Goal: Task Accomplishment & Management: Use online tool/utility

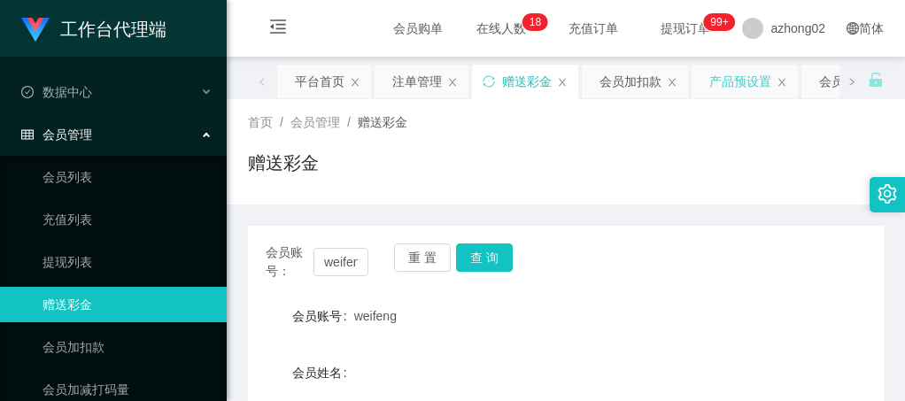
click at [760, 89] on div "产品预设置" at bounding box center [740, 82] width 62 height 34
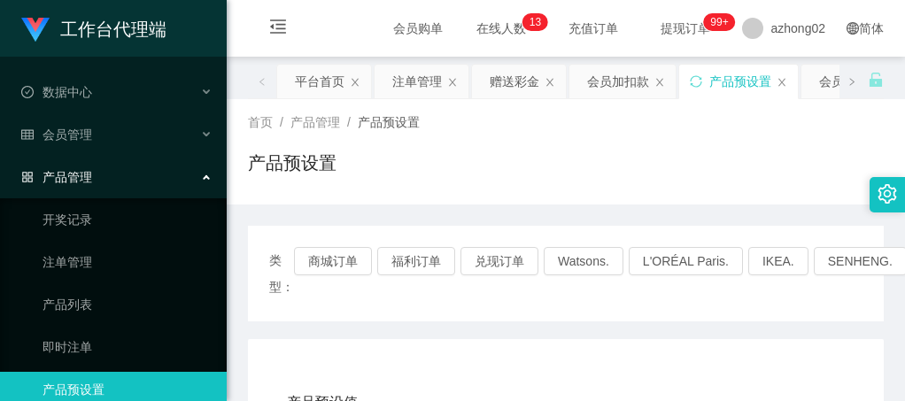
click at [727, 77] on div "产品预设置" at bounding box center [740, 82] width 62 height 34
click at [349, 264] on button "商城订单" at bounding box center [333, 261] width 78 height 28
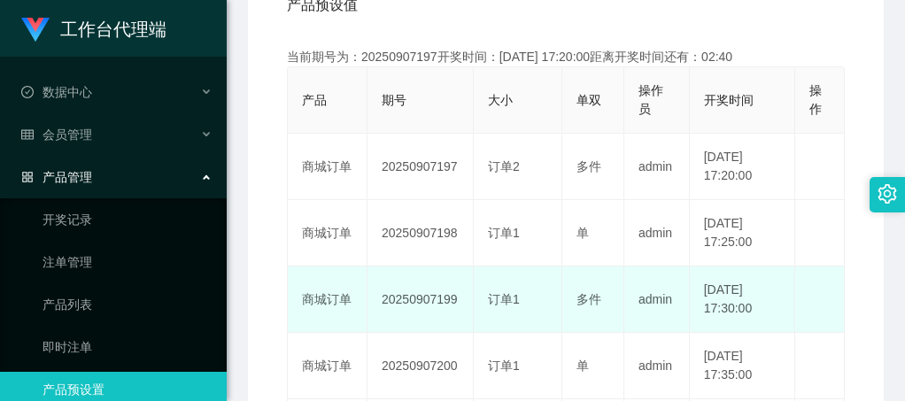
scroll to position [354, 0]
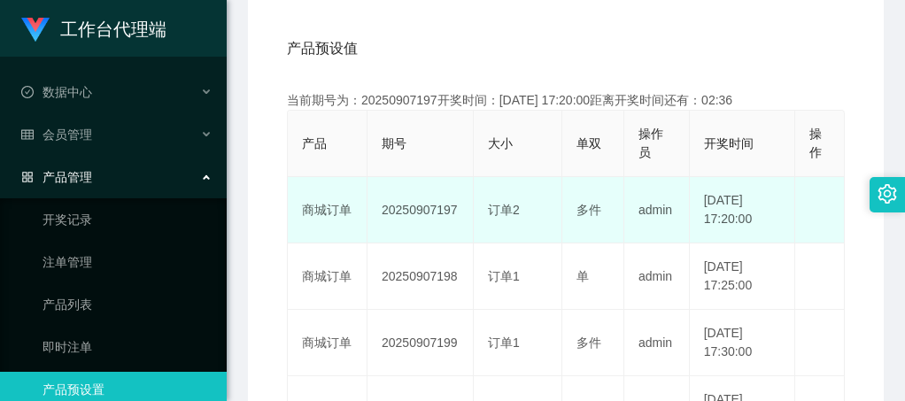
click at [411, 208] on td "20250907197" at bounding box center [420, 210] width 106 height 66
copy td "20250907197"
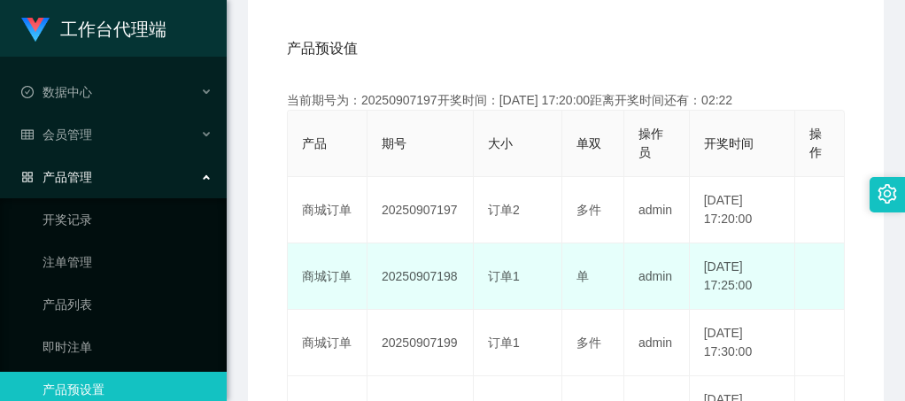
click at [426, 249] on td "20250907198" at bounding box center [420, 276] width 106 height 66
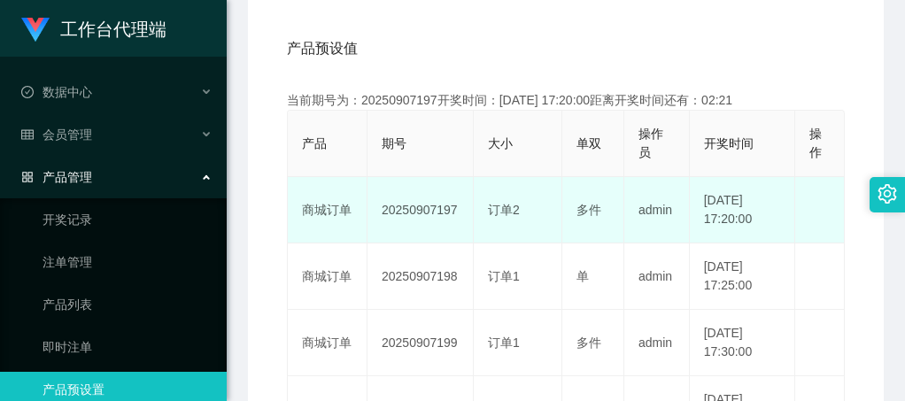
click at [419, 213] on td "20250907197" at bounding box center [420, 210] width 106 height 66
copy td "20250907197"
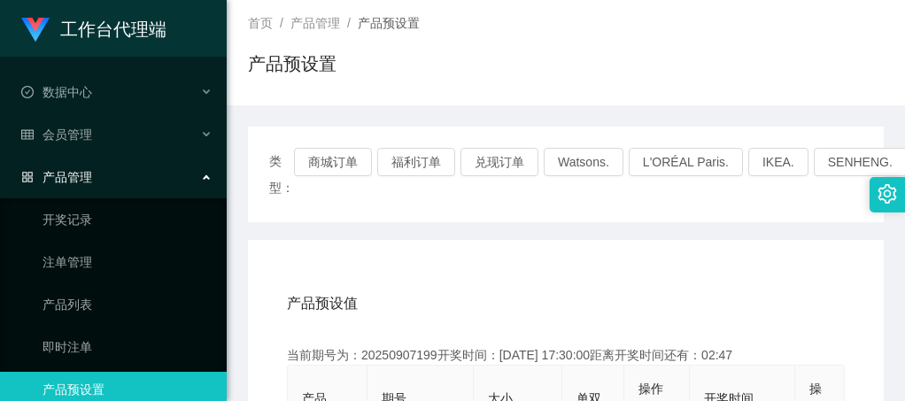
scroll to position [0, 0]
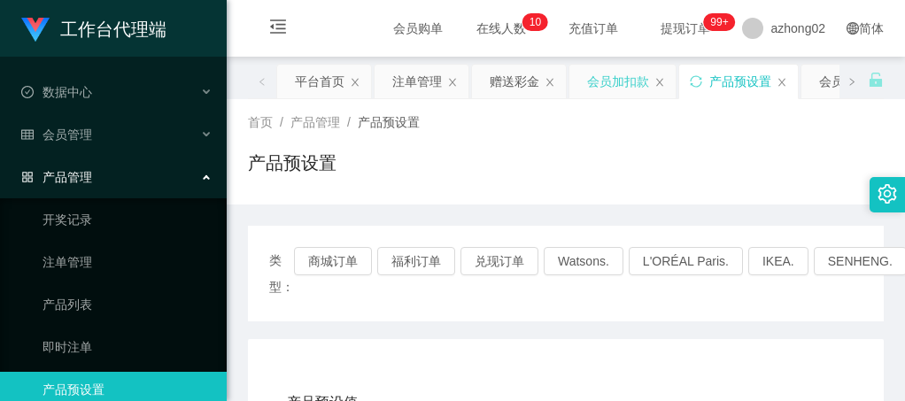
click at [623, 88] on div "会员加扣款" at bounding box center [618, 82] width 62 height 34
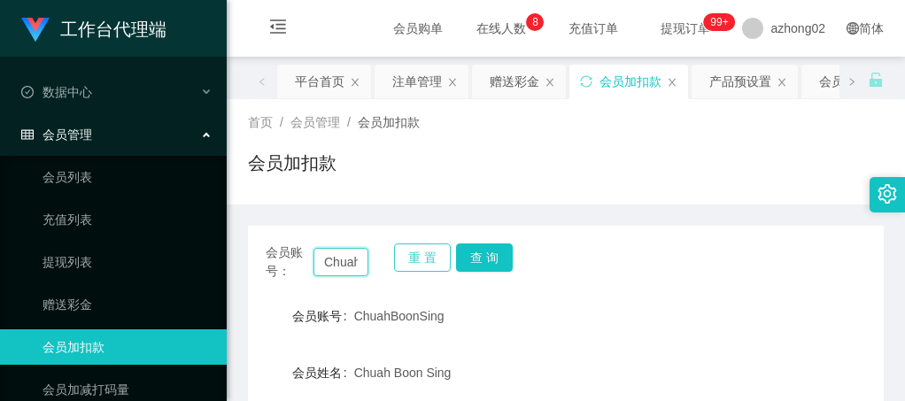
scroll to position [0, 55]
drag, startPoint x: 329, startPoint y: 256, endPoint x: 406, endPoint y: 268, distance: 78.0
click at [406, 268] on div "会员账号： ChuahBoonSing 重 置 查 询" at bounding box center [566, 261] width 636 height 37
paste input "tlp"
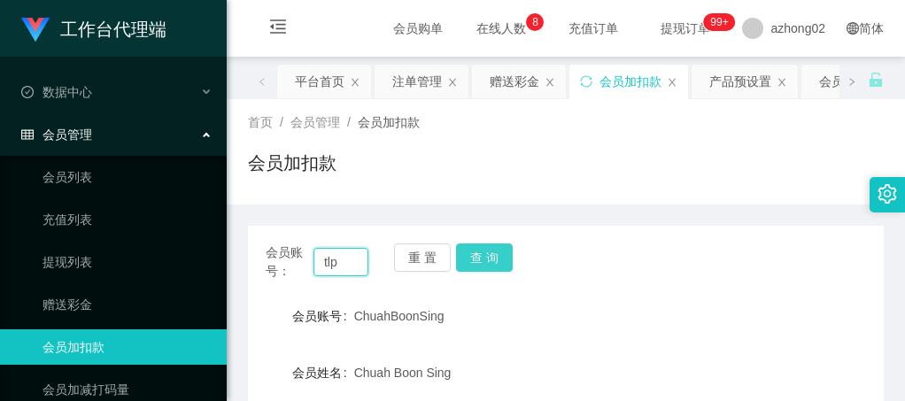
type input "tlp"
click at [484, 261] on button "查 询" at bounding box center [484, 257] width 57 height 28
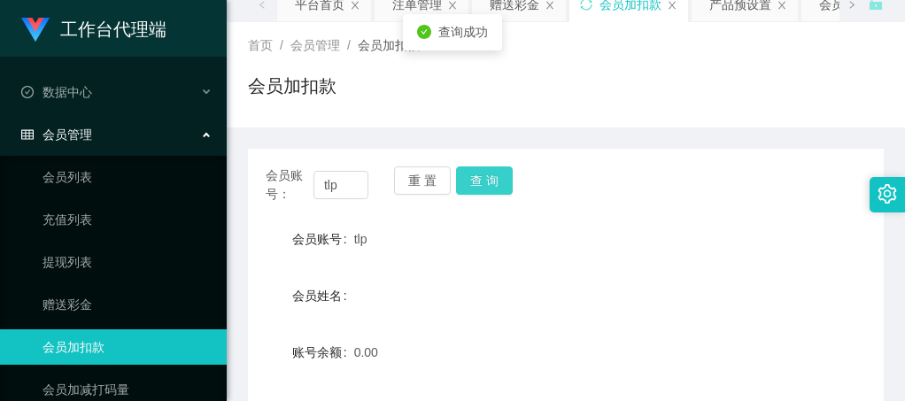
scroll to position [177, 0]
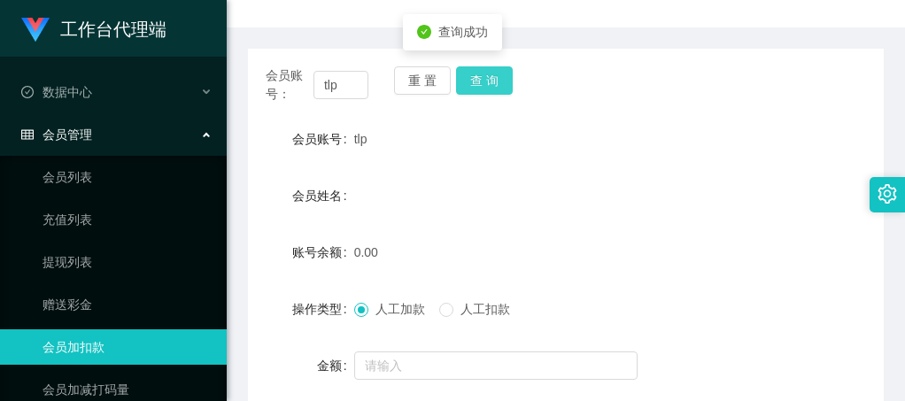
click at [491, 78] on button "查 询" at bounding box center [484, 80] width 57 height 28
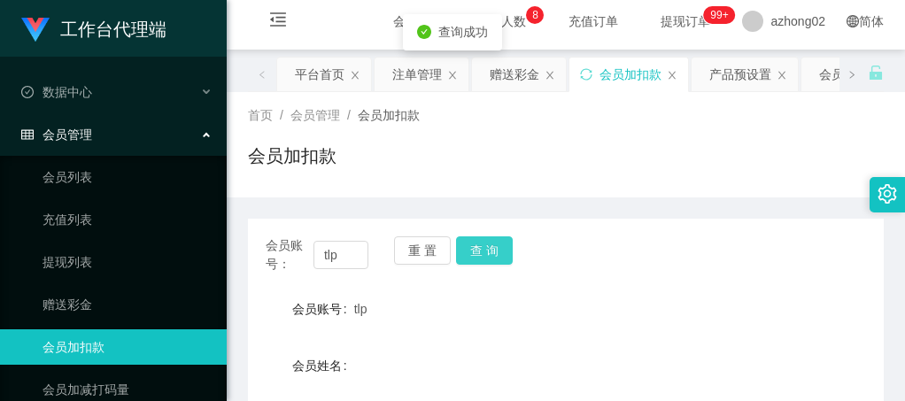
scroll to position [0, 0]
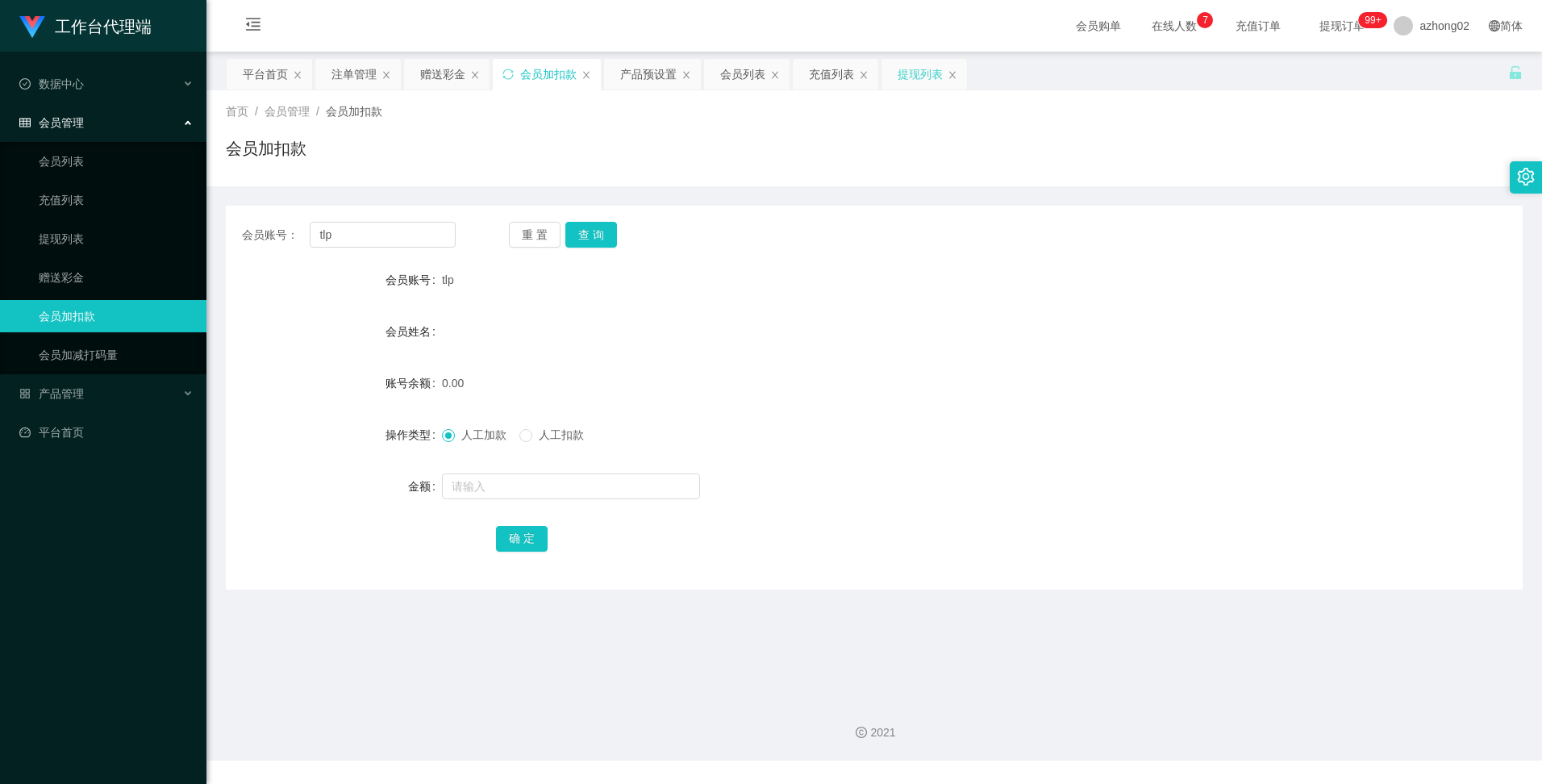
click at [823, 69] on div "提现列表" at bounding box center [920, 75] width 46 height 31
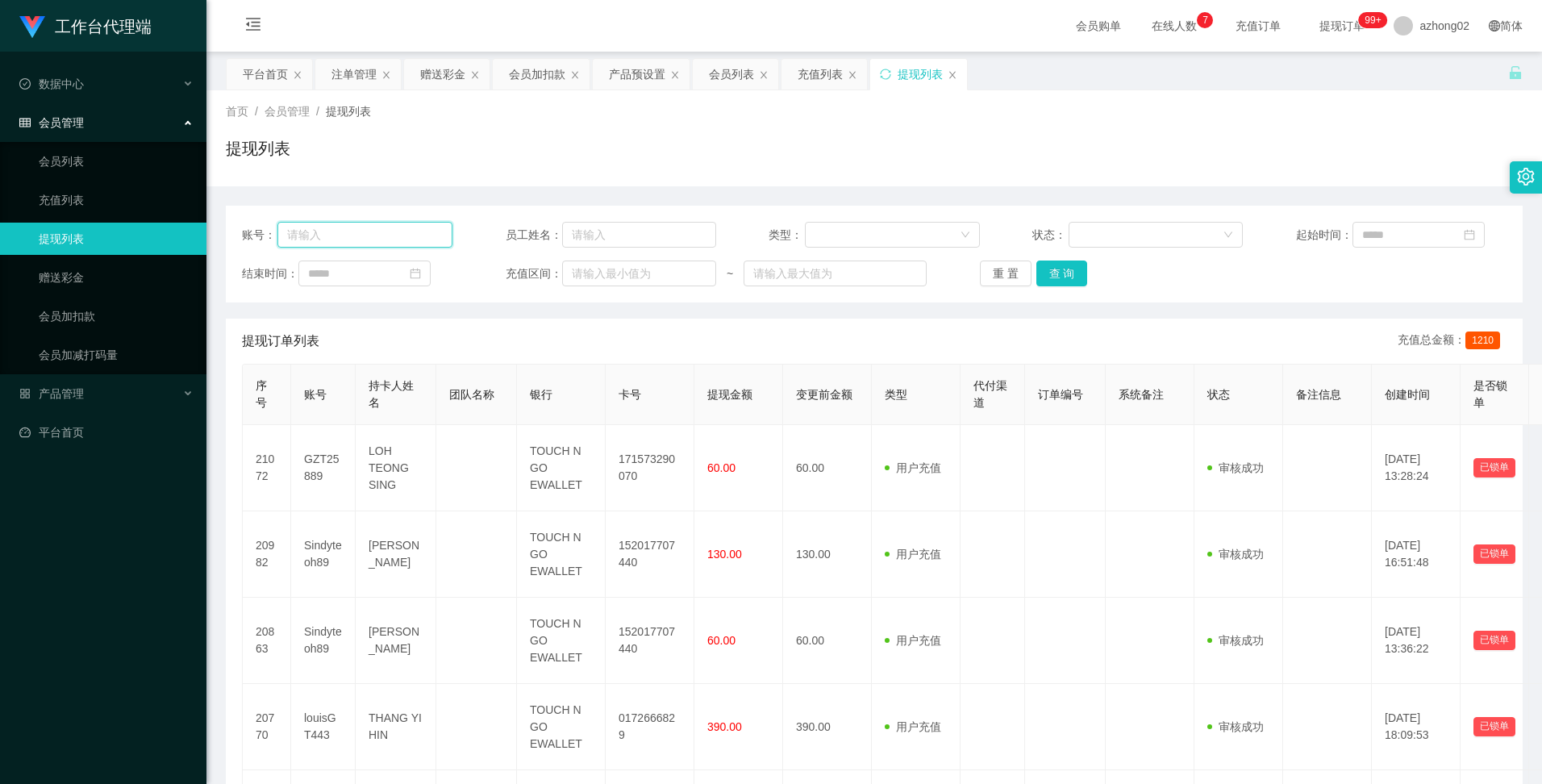
click at [356, 237] on input "text" at bounding box center [365, 234] width 175 height 25
paste input "tlp"
type input "tlp"
click at [823, 275] on button "查 询" at bounding box center [1062, 273] width 52 height 25
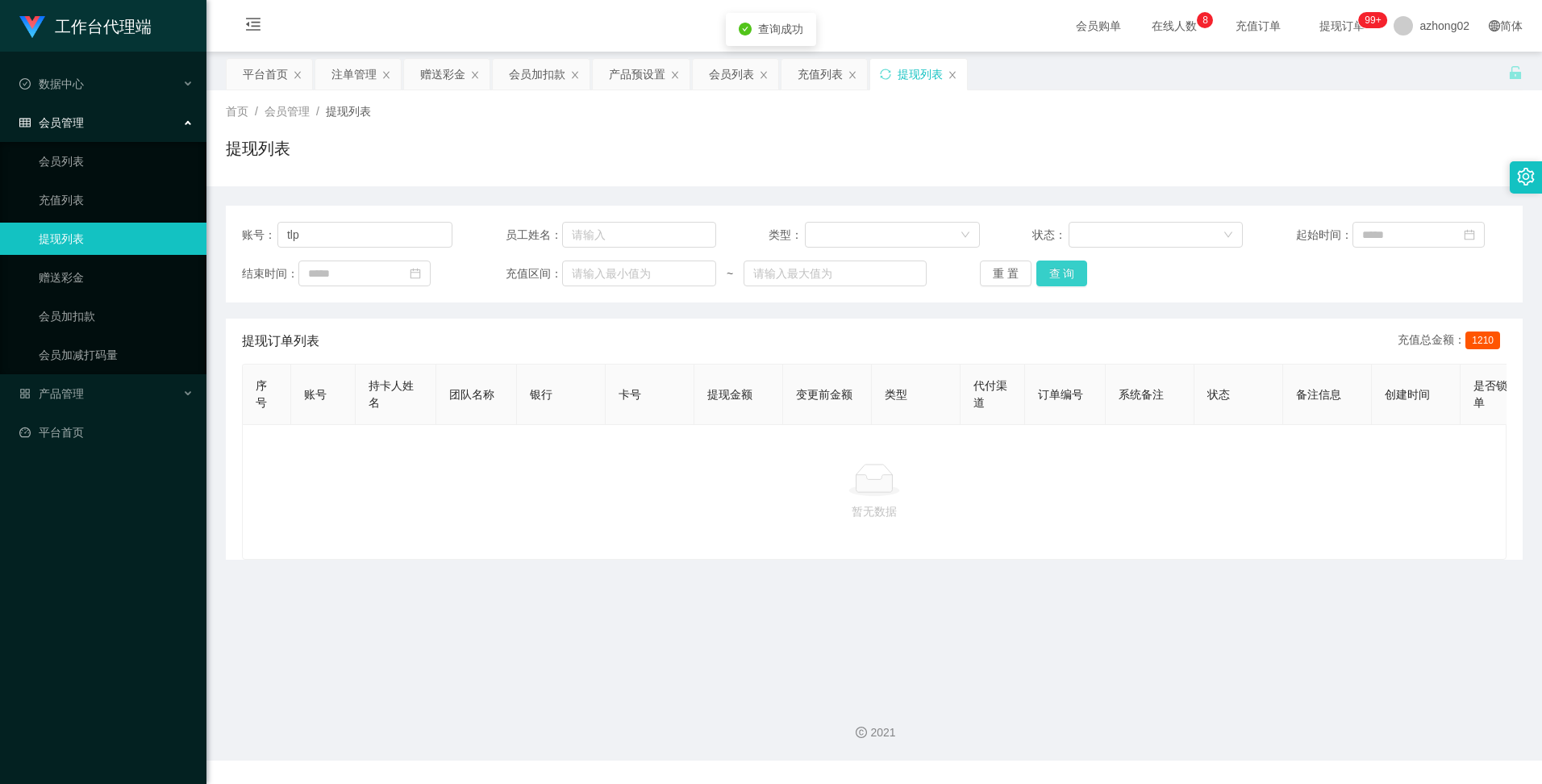
click at [823, 275] on button "查 询" at bounding box center [1062, 273] width 52 height 25
click at [454, 79] on div "赠送彩金" at bounding box center [443, 75] width 46 height 31
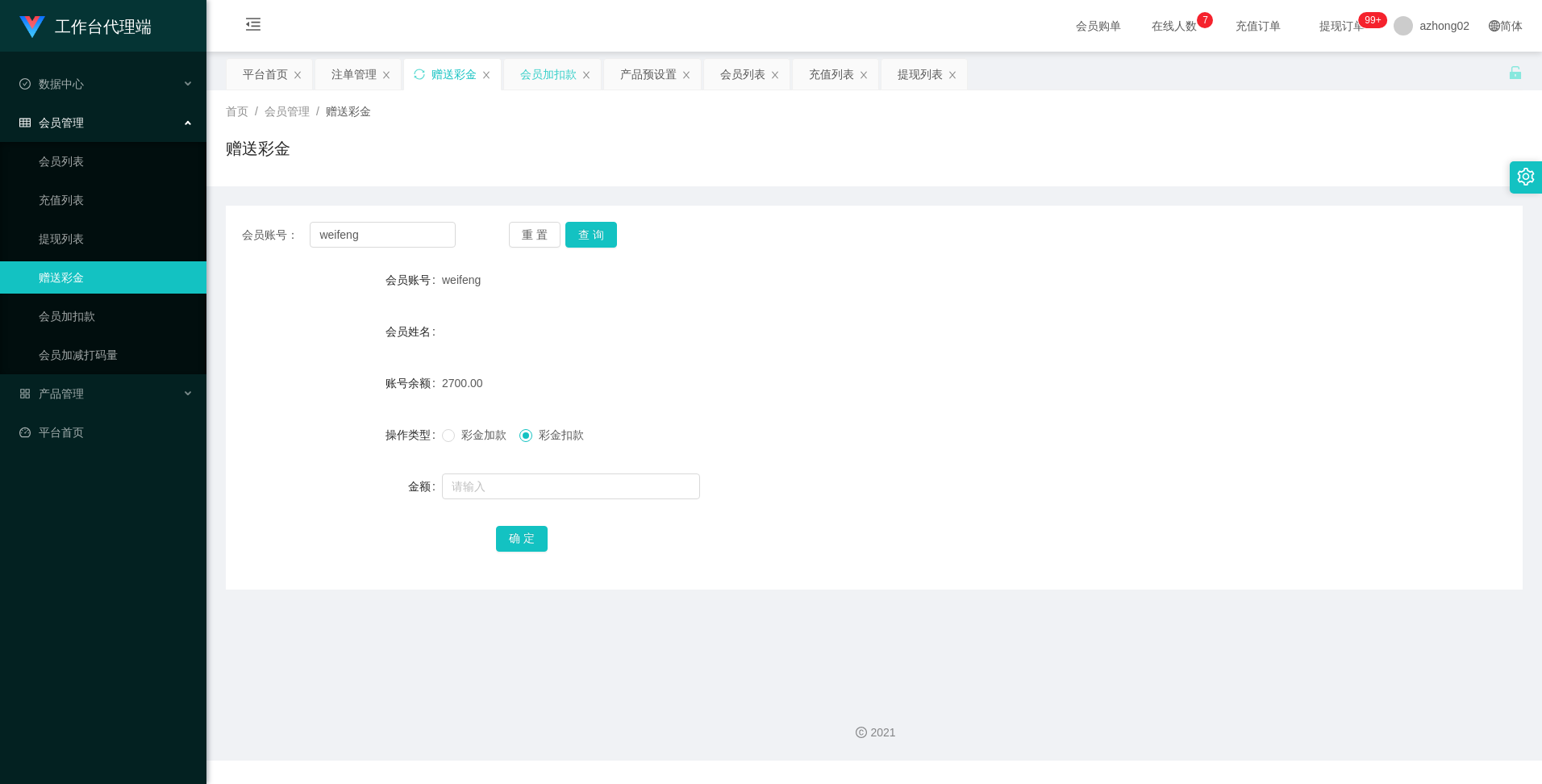
click at [547, 81] on div "会员加扣款" at bounding box center [548, 75] width 56 height 31
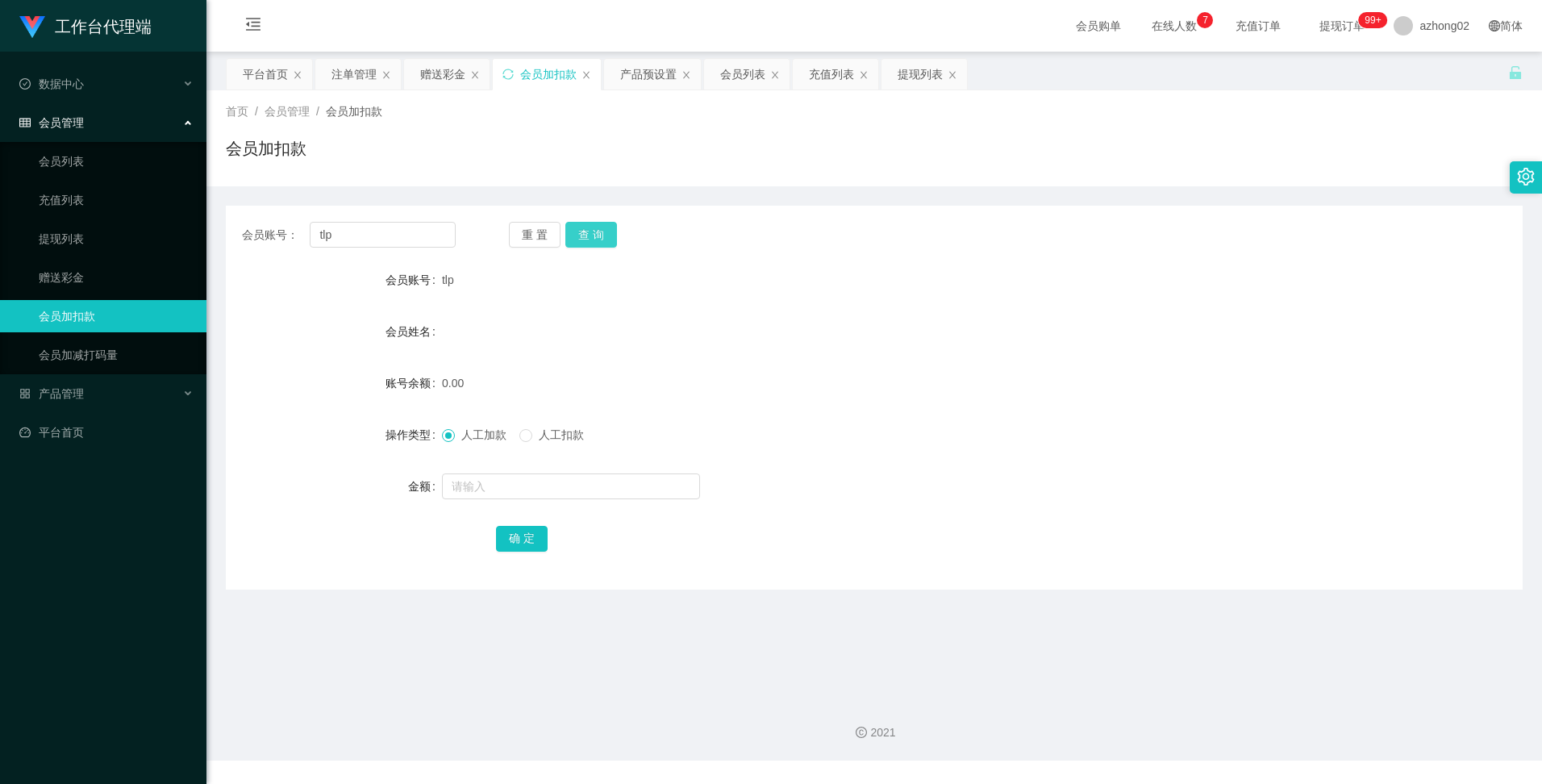
click at [600, 229] on button "查 询" at bounding box center [591, 234] width 52 height 25
click at [823, 77] on div "提现列表" at bounding box center [920, 75] width 46 height 31
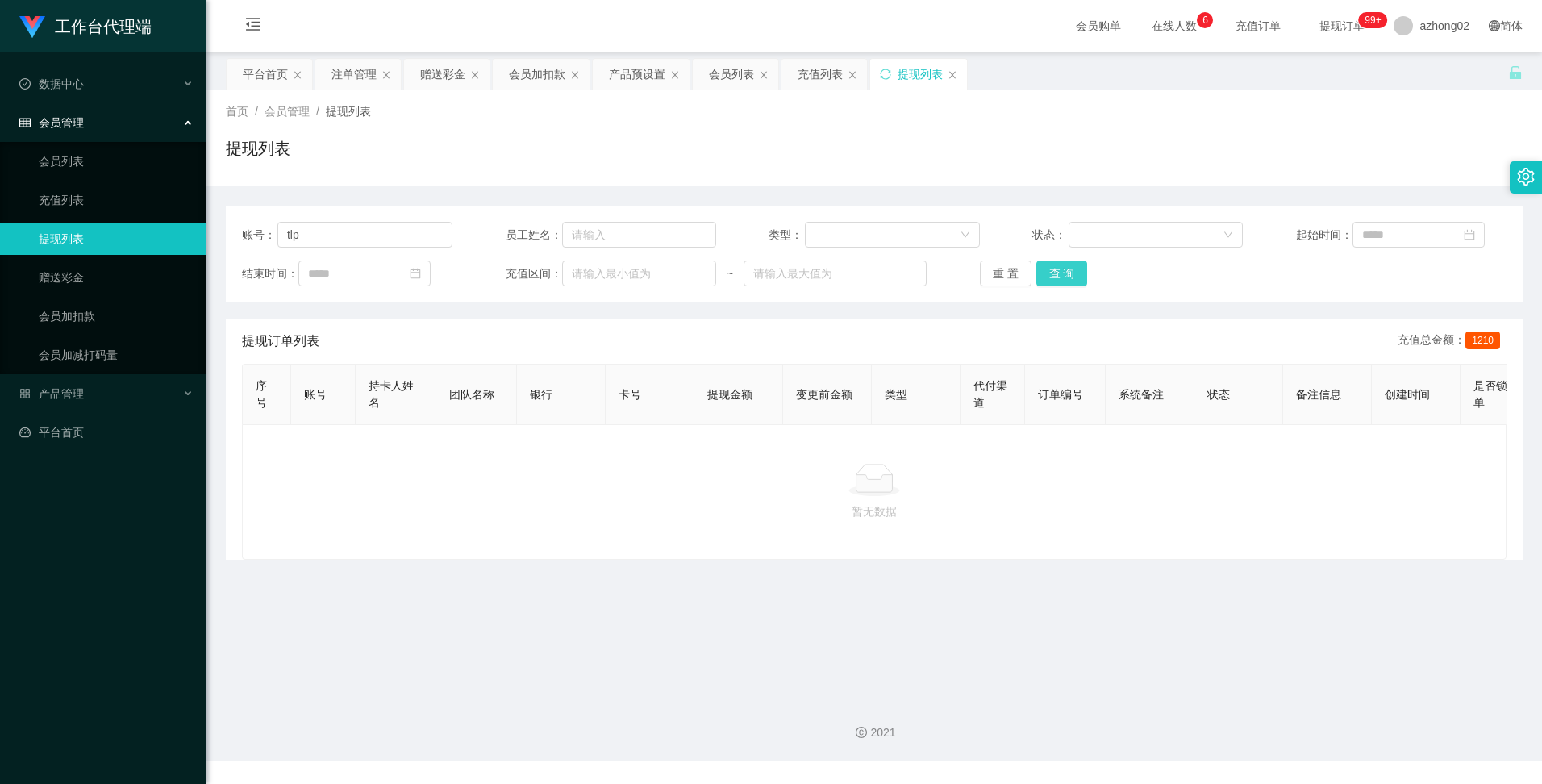
click at [823, 273] on button "查 询" at bounding box center [1062, 273] width 52 height 25
click at [823, 271] on button "查 询" at bounding box center [1062, 273] width 52 height 25
click at [823, 271] on div "重 置 查 询" at bounding box center [1085, 273] width 210 height 25
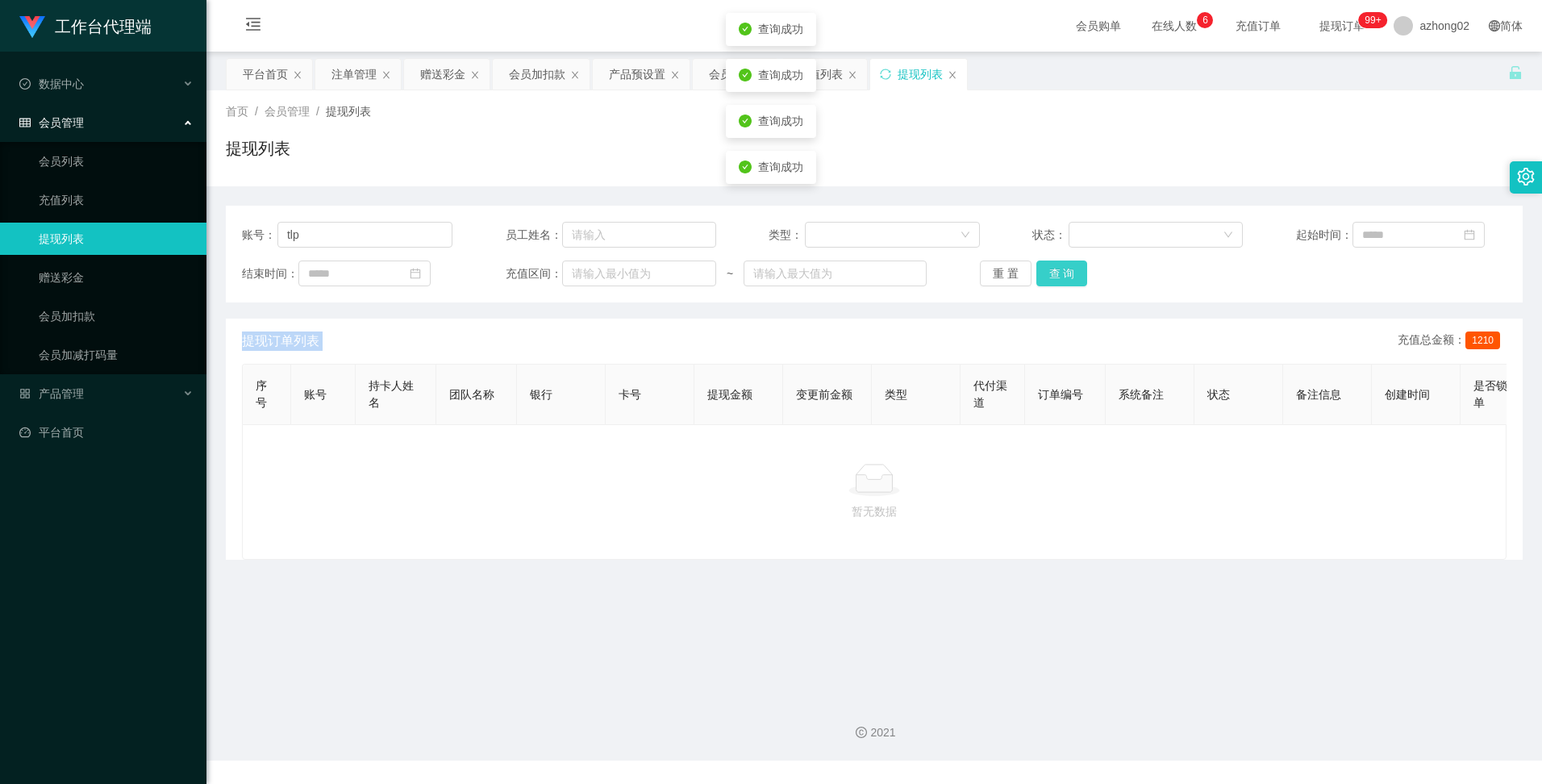
click at [823, 271] on button "查 询" at bounding box center [1062, 273] width 52 height 25
click at [823, 271] on button "查 询" at bounding box center [1071, 273] width 69 height 25
click at [823, 268] on button "查 询" at bounding box center [1062, 273] width 52 height 25
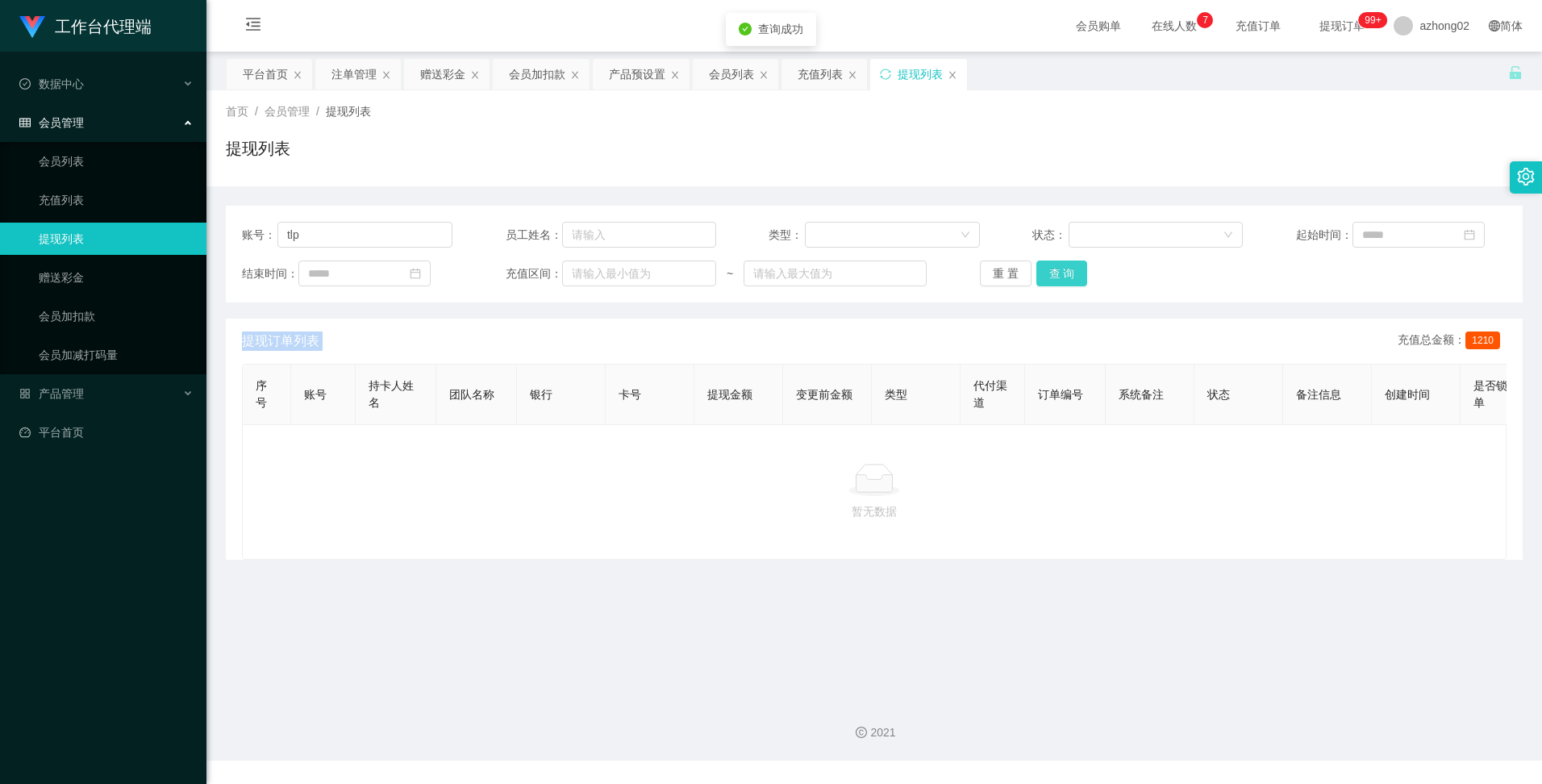
click at [823, 268] on button "查 询" at bounding box center [1062, 273] width 52 height 25
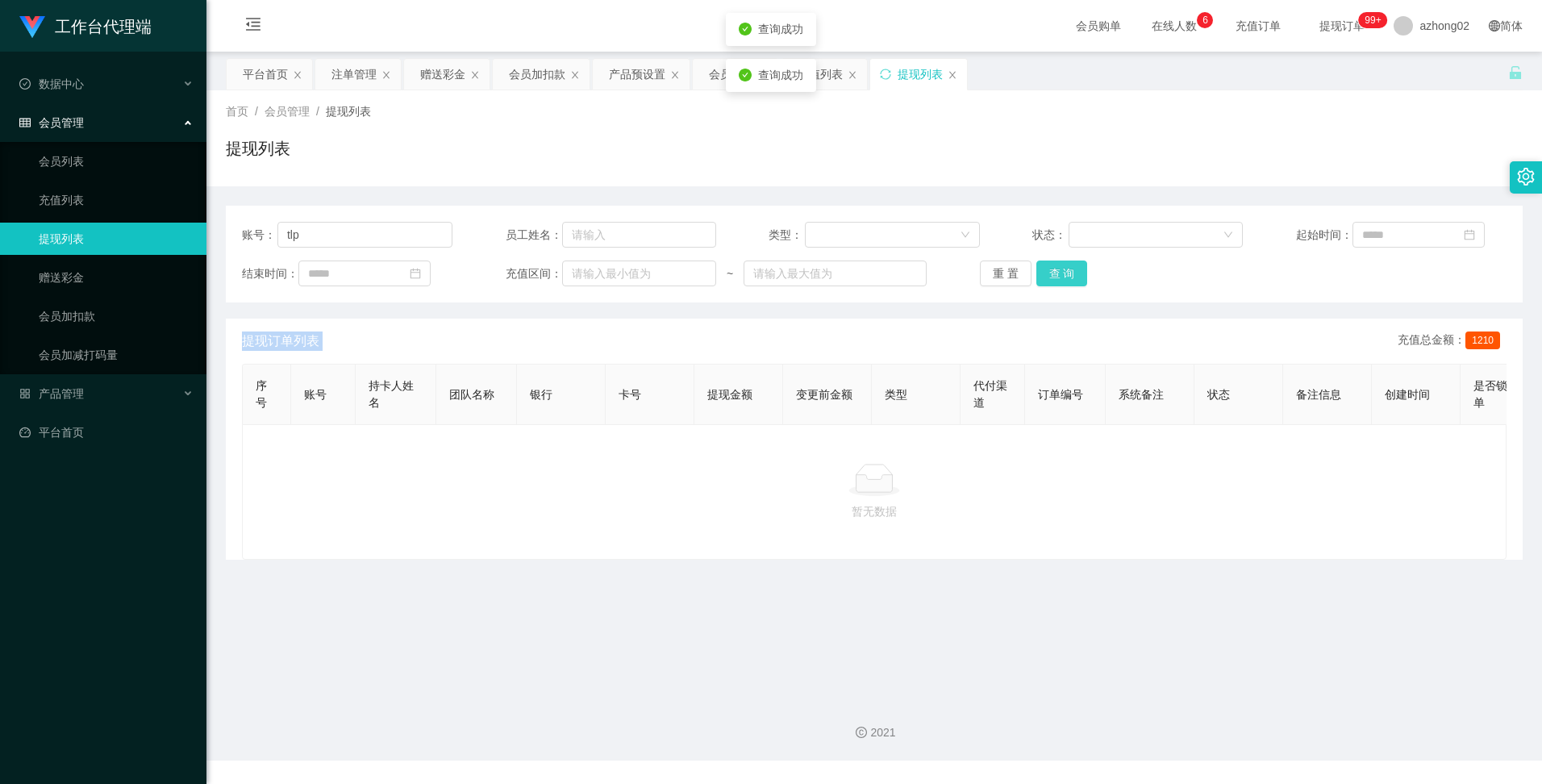
click at [823, 268] on button "查 询" at bounding box center [1062, 273] width 52 height 25
click at [456, 79] on div "赠送彩金" at bounding box center [443, 75] width 46 height 31
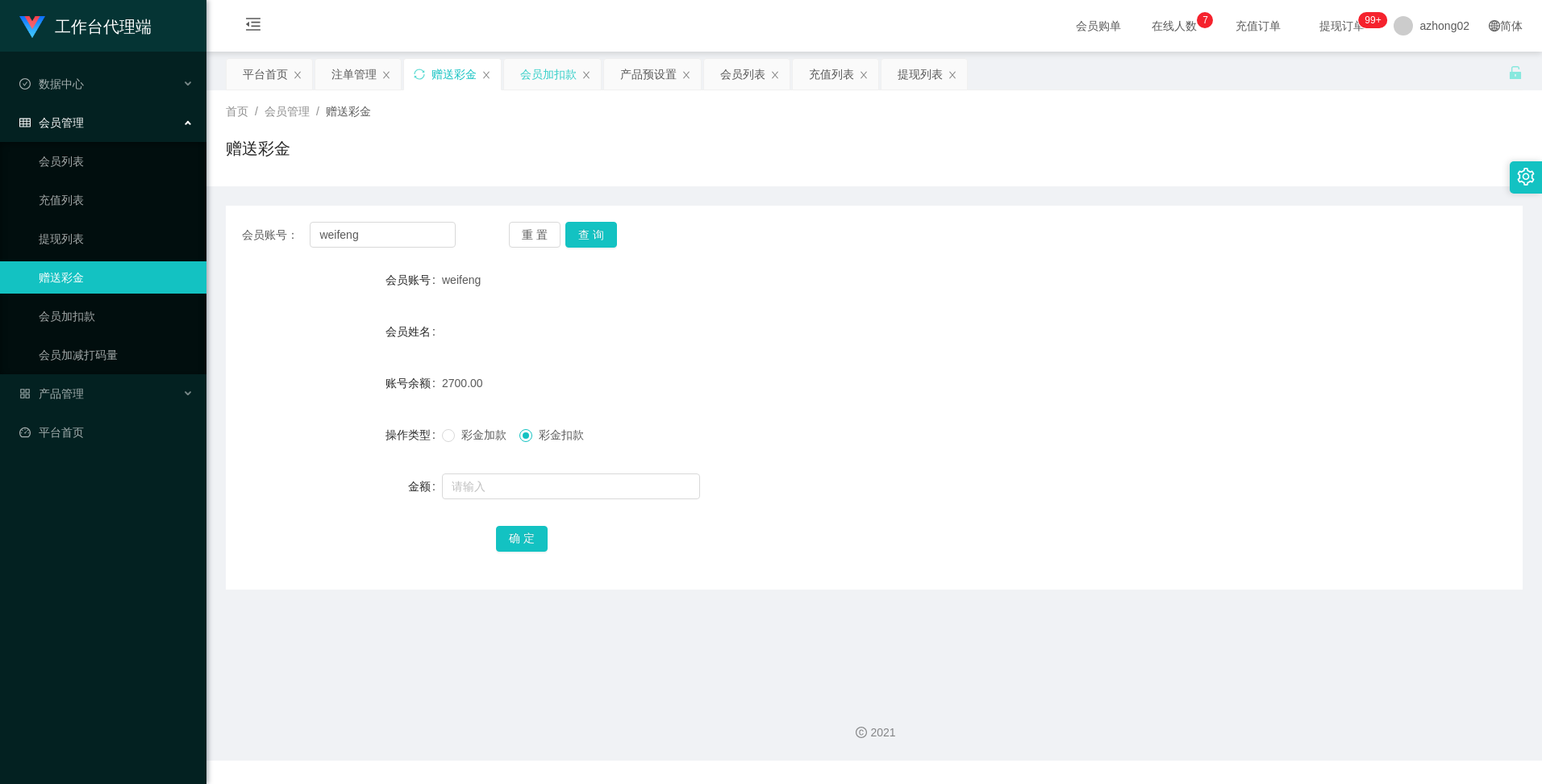
click at [559, 79] on div "会员加扣款" at bounding box center [548, 75] width 56 height 31
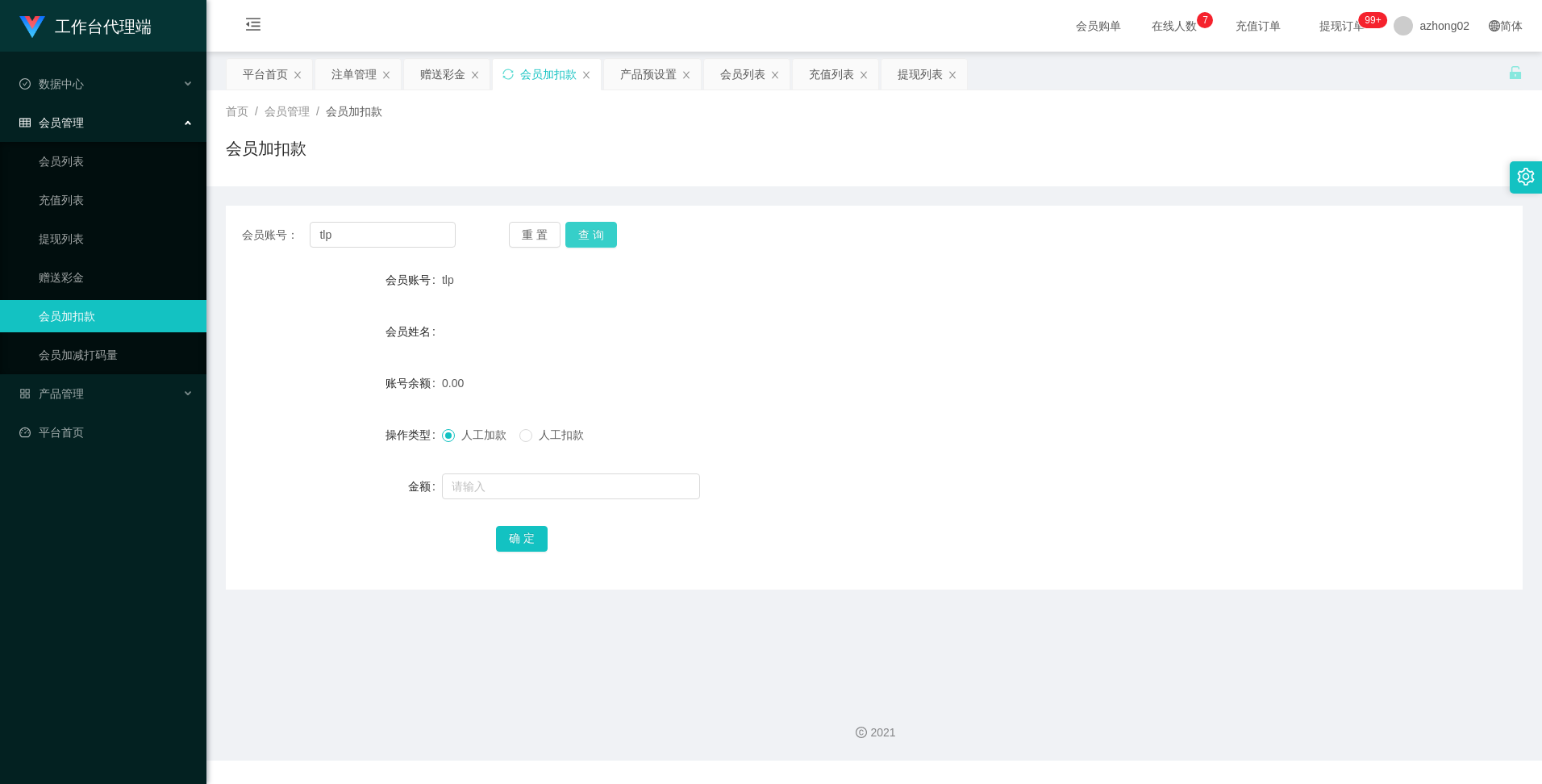
click at [587, 239] on button "查 询" at bounding box center [591, 234] width 52 height 25
click at [588, 238] on button "查 询" at bounding box center [591, 234] width 52 height 25
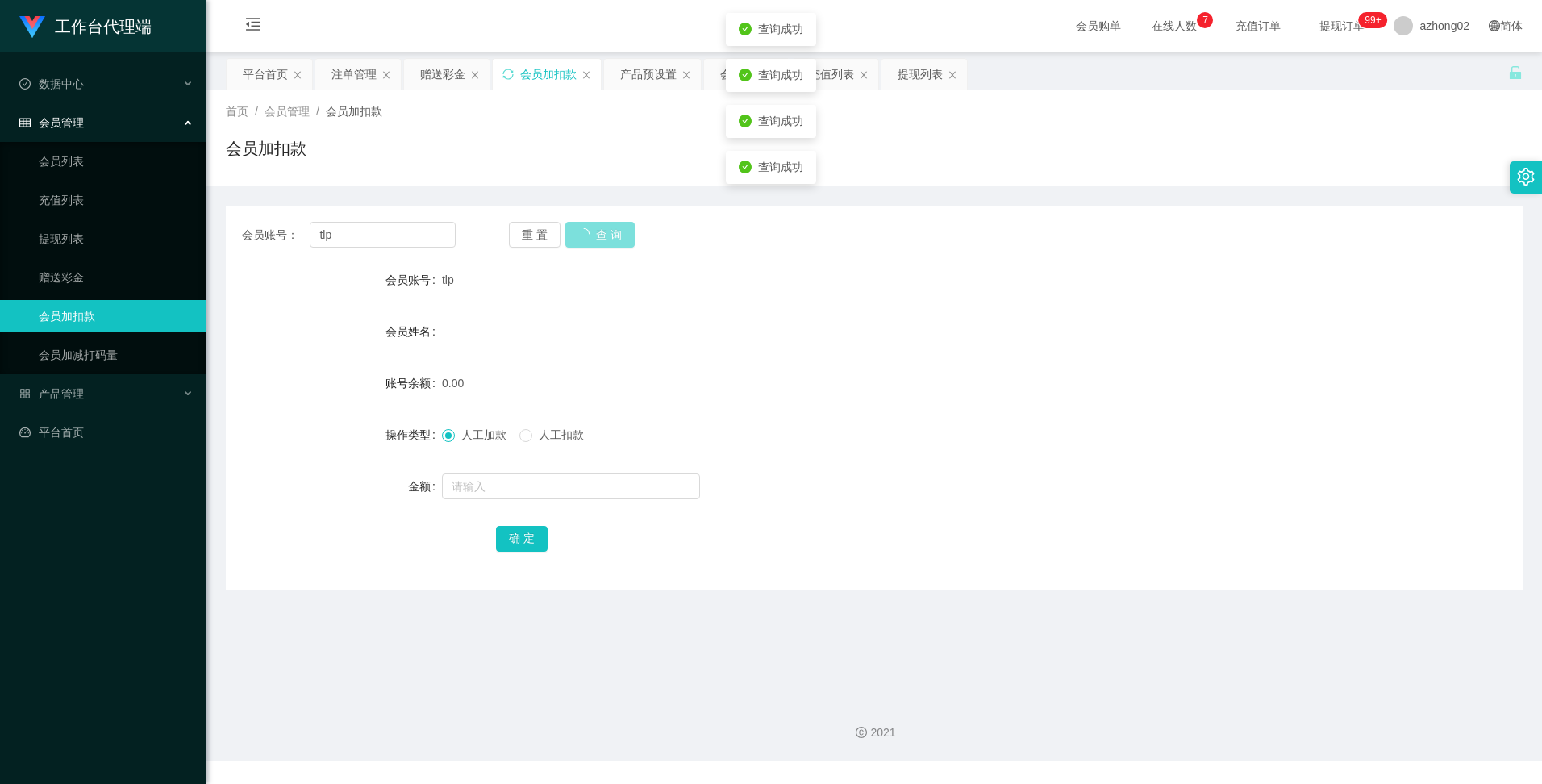
click at [588, 236] on button "查 询" at bounding box center [600, 234] width 69 height 25
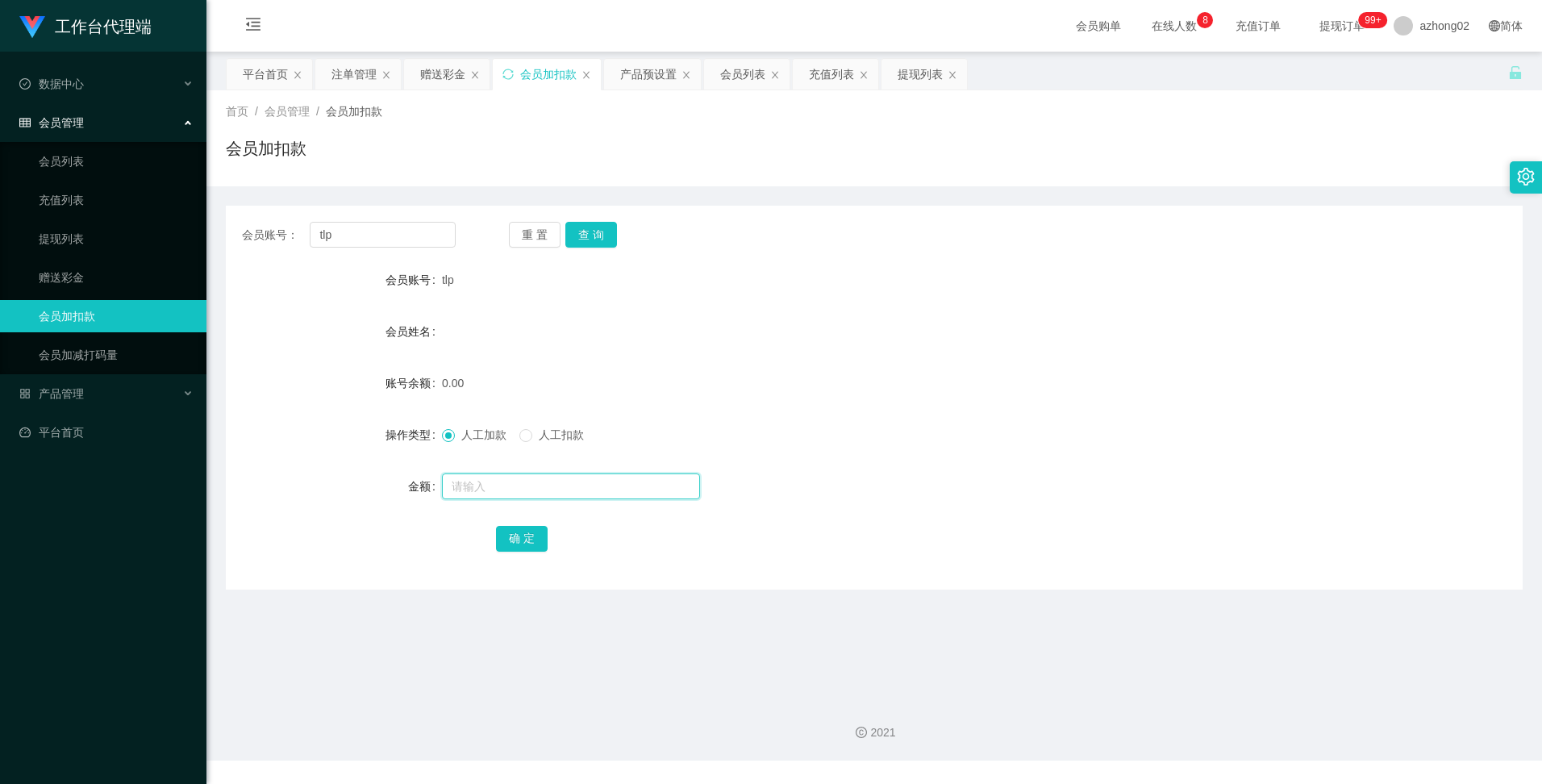
click at [471, 364] on input "text" at bounding box center [570, 486] width 258 height 25
type input "260"
click at [528, 364] on button "确 定" at bounding box center [522, 538] width 52 height 25
click at [583, 229] on button "查 询" at bounding box center [591, 234] width 52 height 25
click at [451, 76] on div "赠送彩金" at bounding box center [443, 75] width 46 height 31
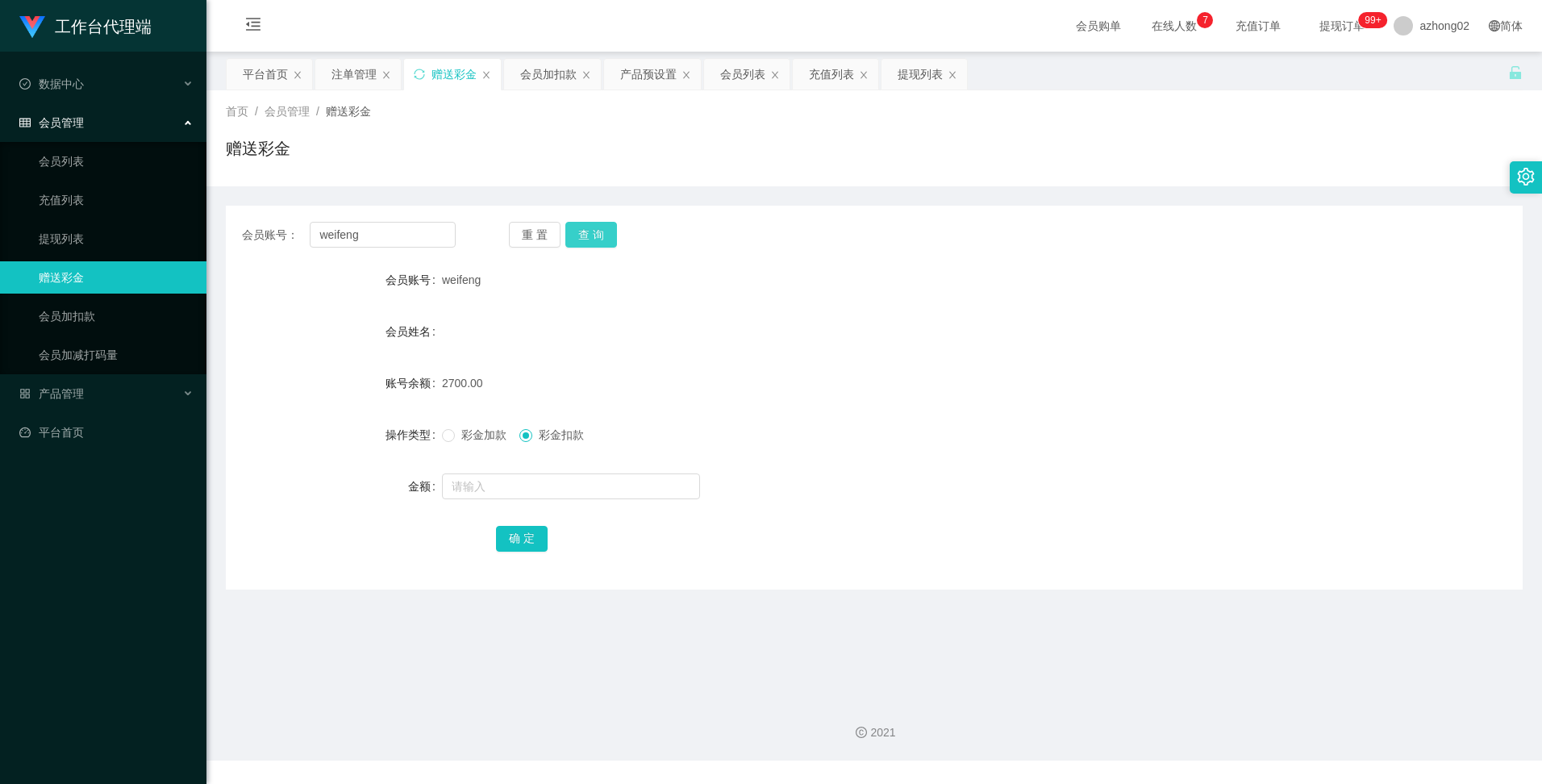
click at [594, 223] on button "查 询" at bounding box center [591, 234] width 52 height 25
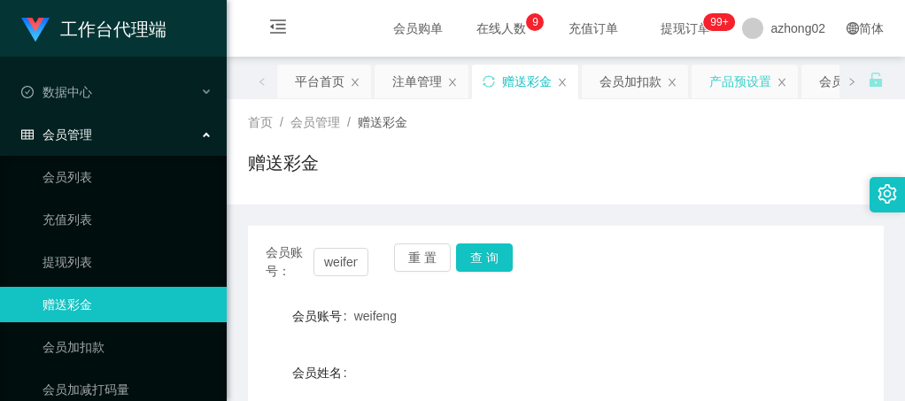
click at [741, 88] on div "产品预设置" at bounding box center [740, 82] width 62 height 34
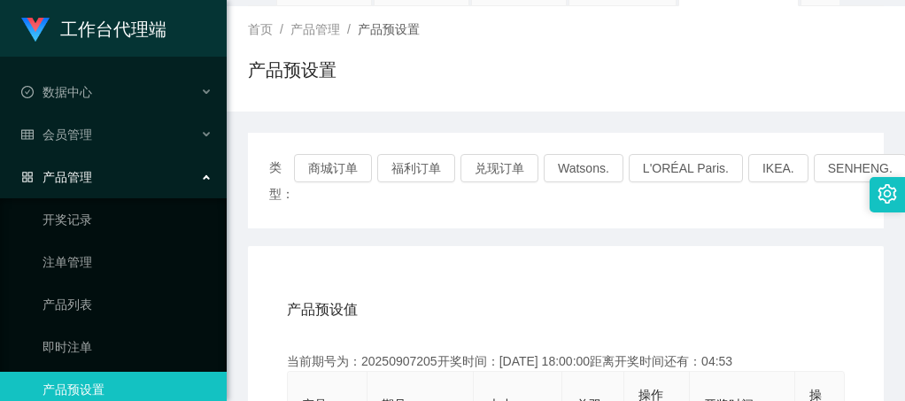
scroll to position [89, 0]
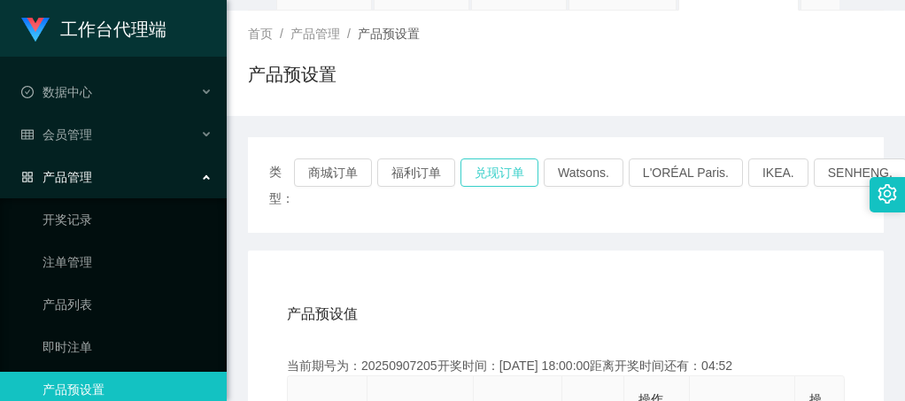
click at [503, 176] on button "兑现订单" at bounding box center [499, 172] width 78 height 28
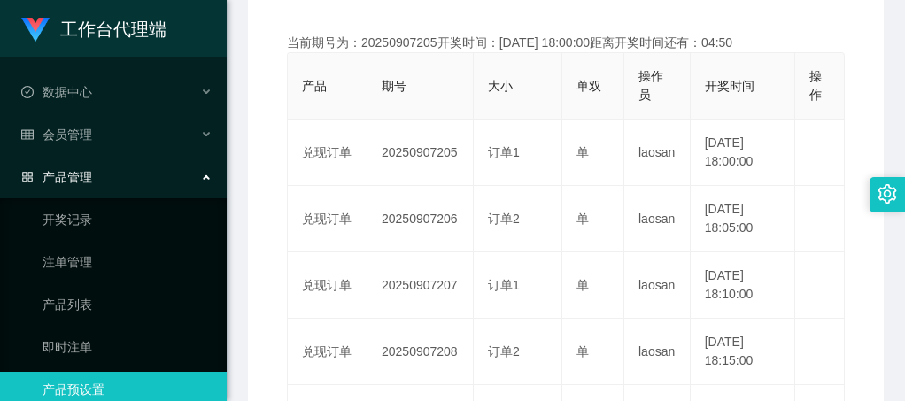
scroll to position [443, 0]
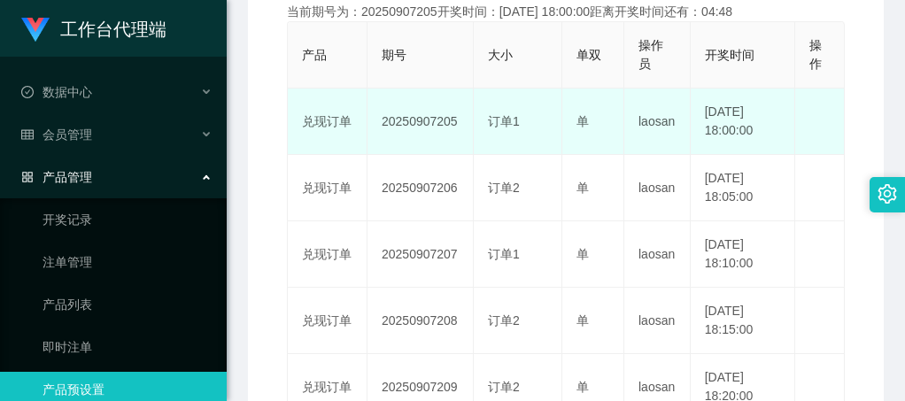
click at [425, 120] on td "20250907205" at bounding box center [420, 122] width 106 height 66
copy td "20250907205"
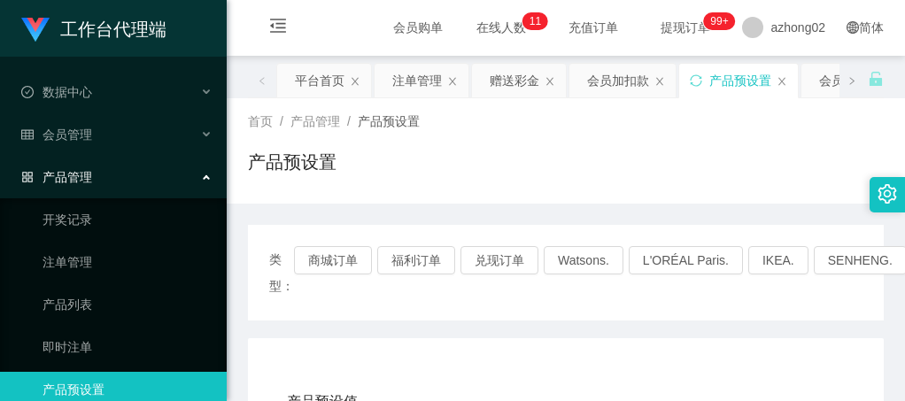
scroll to position [0, 0]
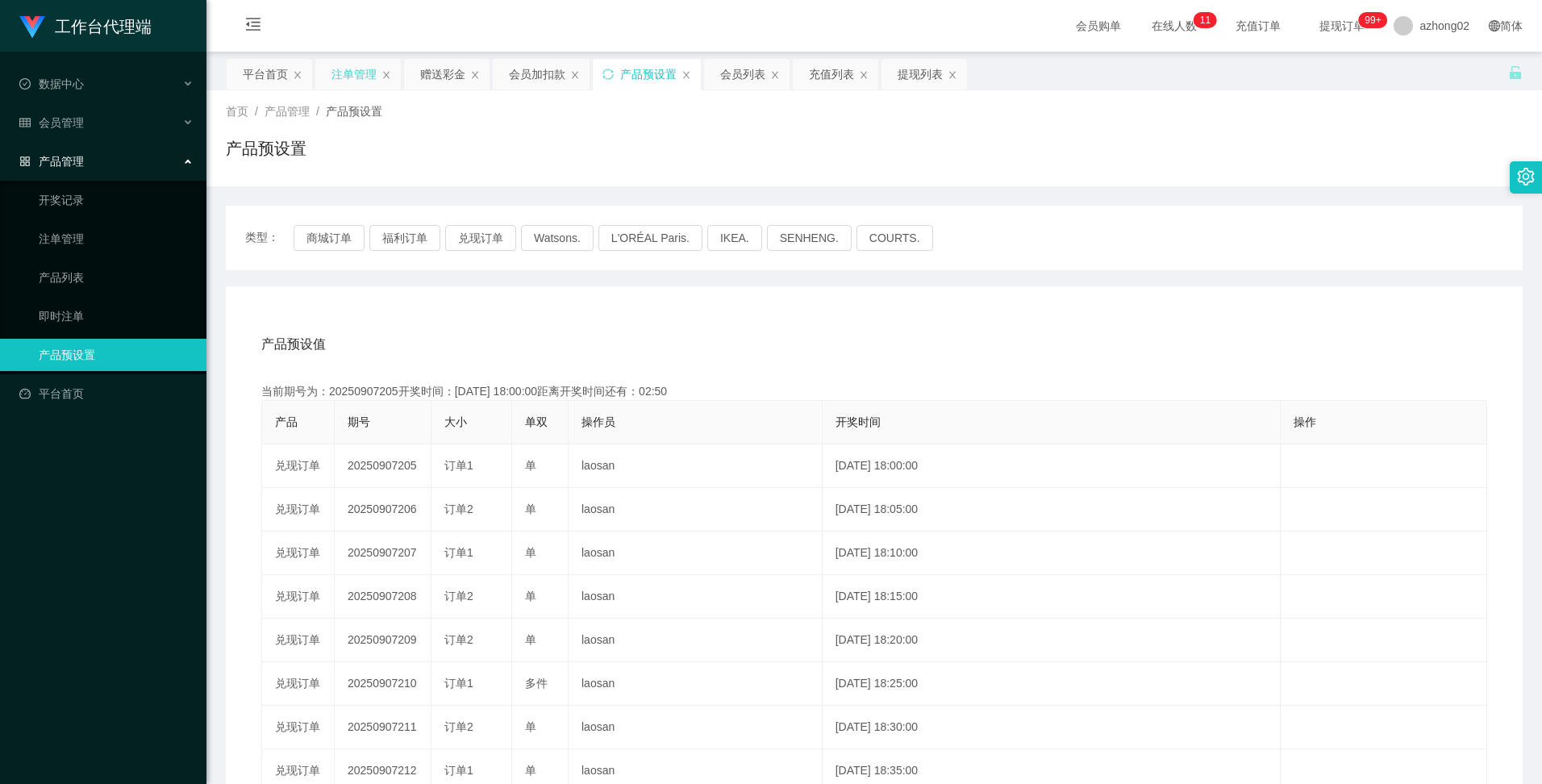
click at [358, 75] on div "注单管理" at bounding box center [354, 75] width 46 height 31
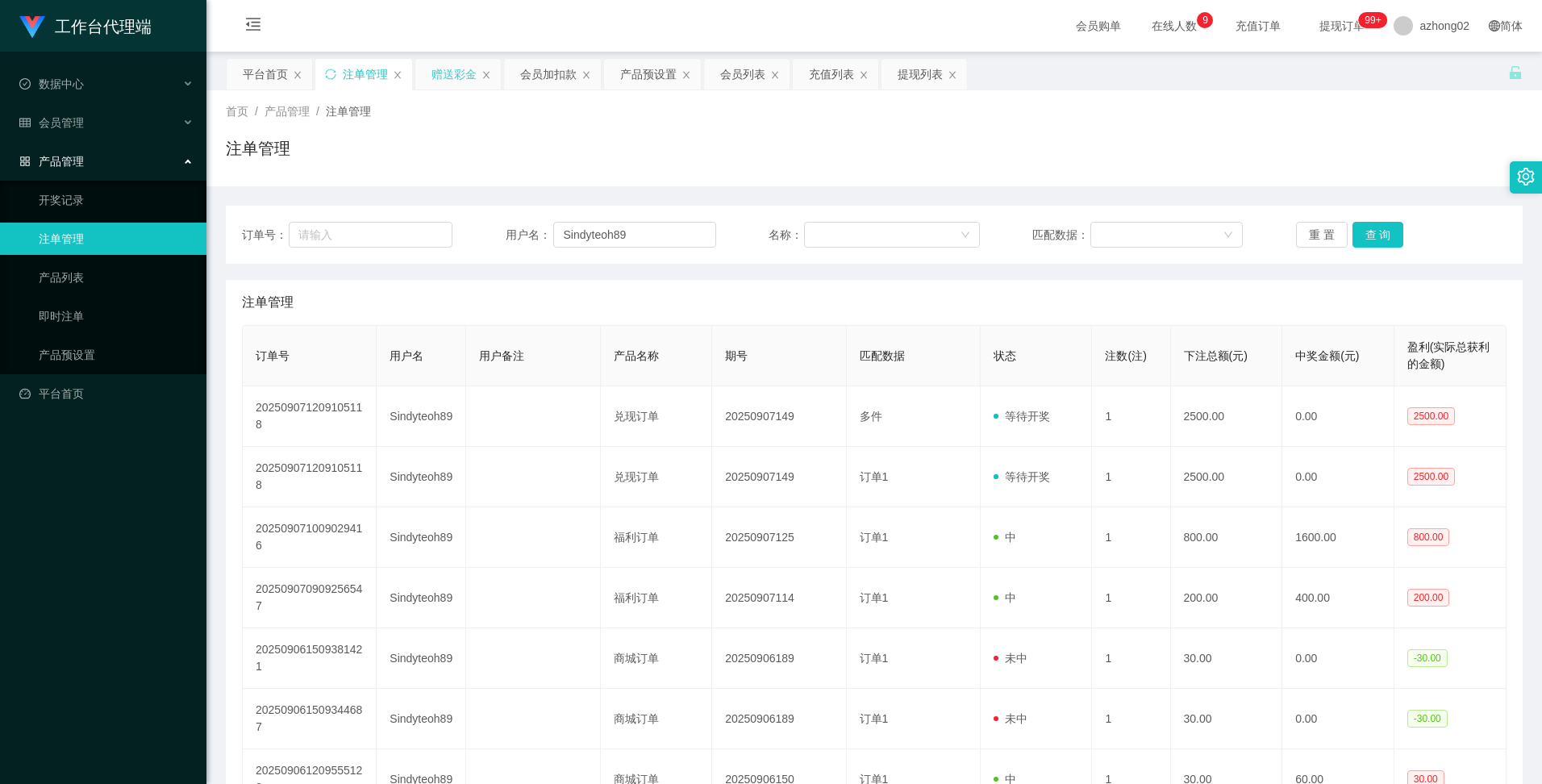
click at [471, 76] on div "赠送彩金" at bounding box center [454, 75] width 46 height 31
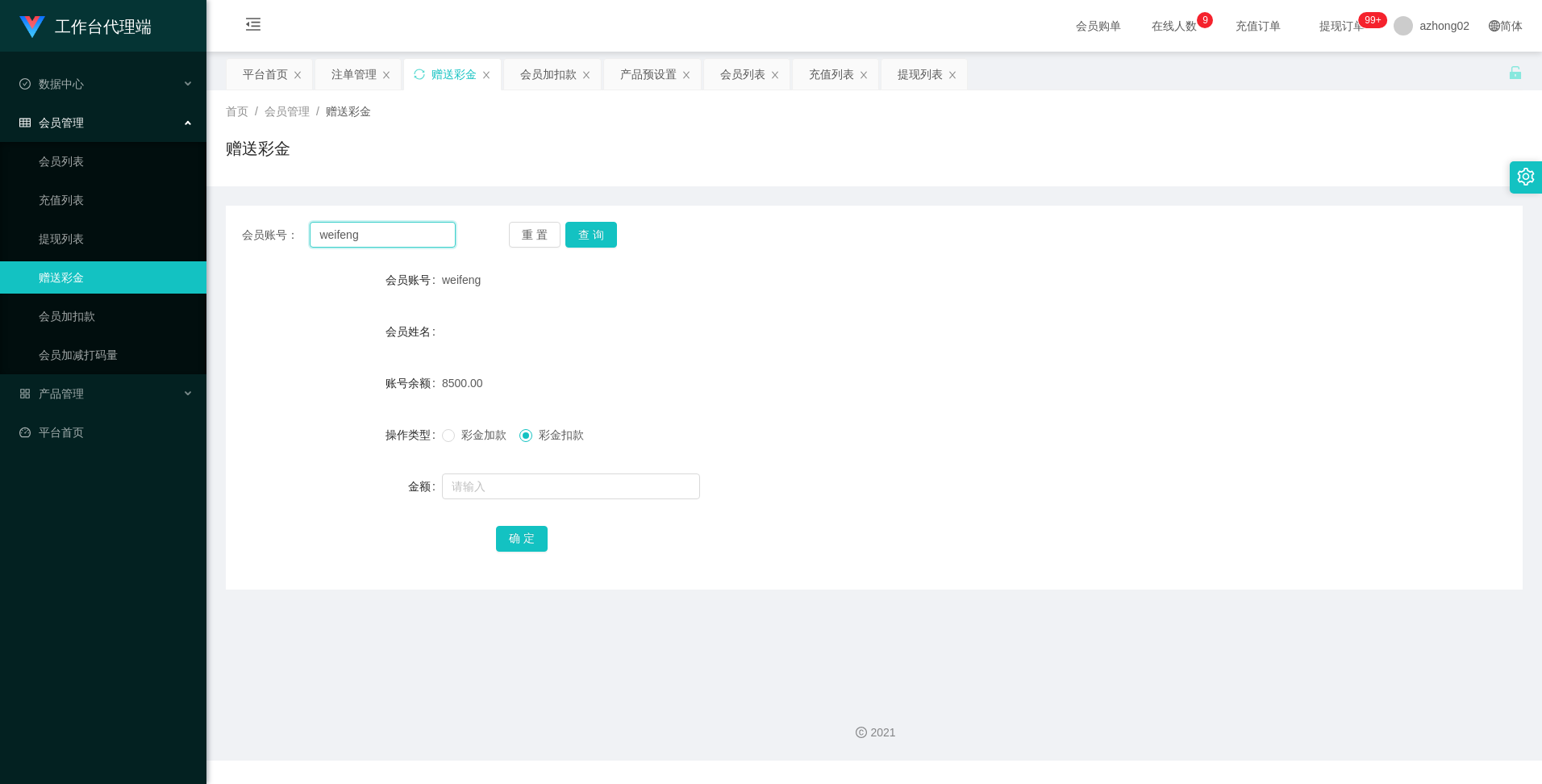
drag, startPoint x: 342, startPoint y: 239, endPoint x: 316, endPoint y: 231, distance: 27.2
click at [316, 234] on input "weifeng" at bounding box center [382, 234] width 145 height 25
click at [361, 70] on div "注单管理" at bounding box center [354, 75] width 46 height 31
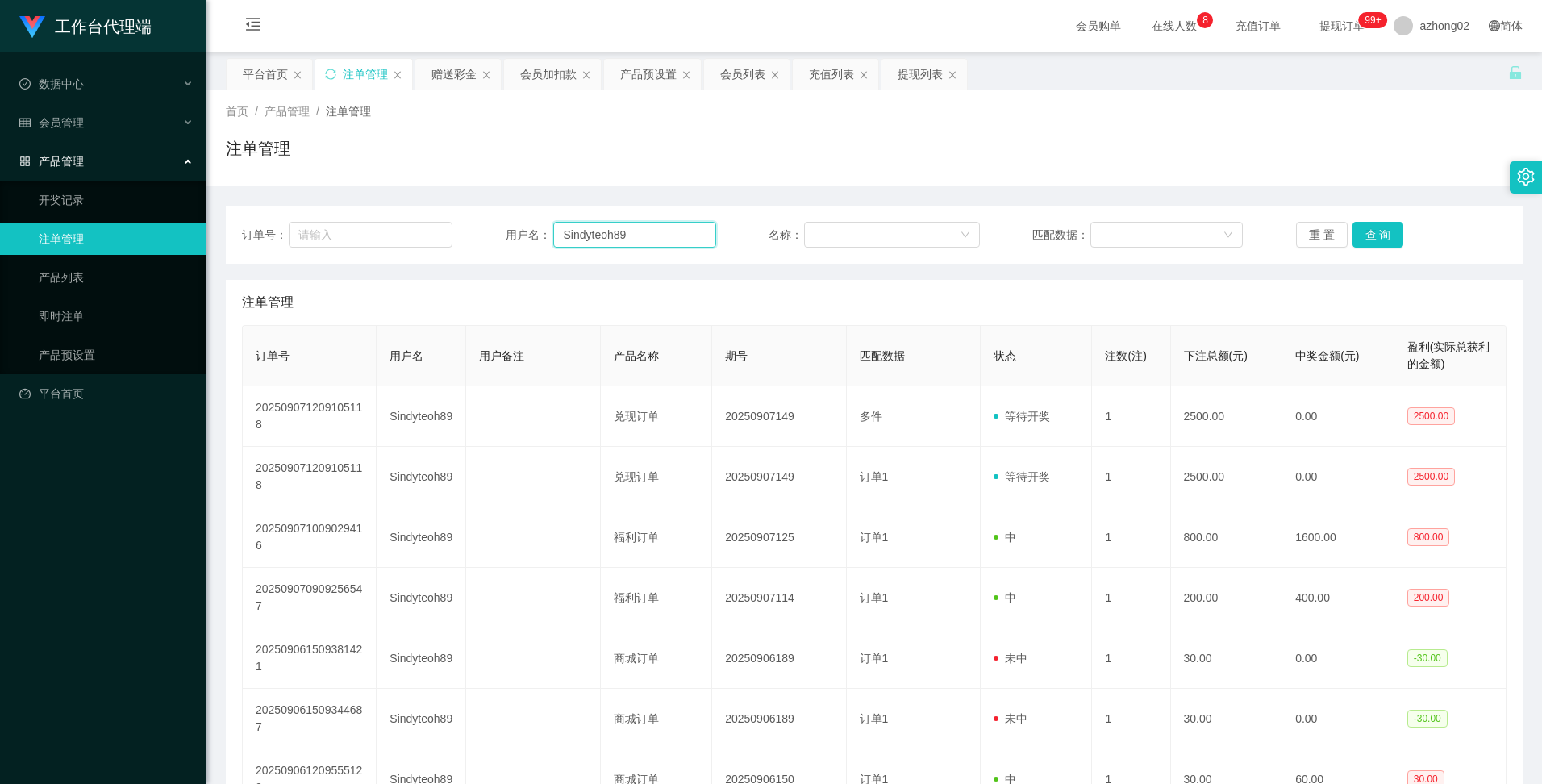
drag, startPoint x: 648, startPoint y: 229, endPoint x: 554, endPoint y: 229, distance: 94.0
click at [554, 229] on input "Sindyteoh89" at bounding box center [634, 234] width 163 height 25
paste input "weifeng"
type input "weifeng"
click at [823, 230] on button "查 询" at bounding box center [1378, 234] width 52 height 25
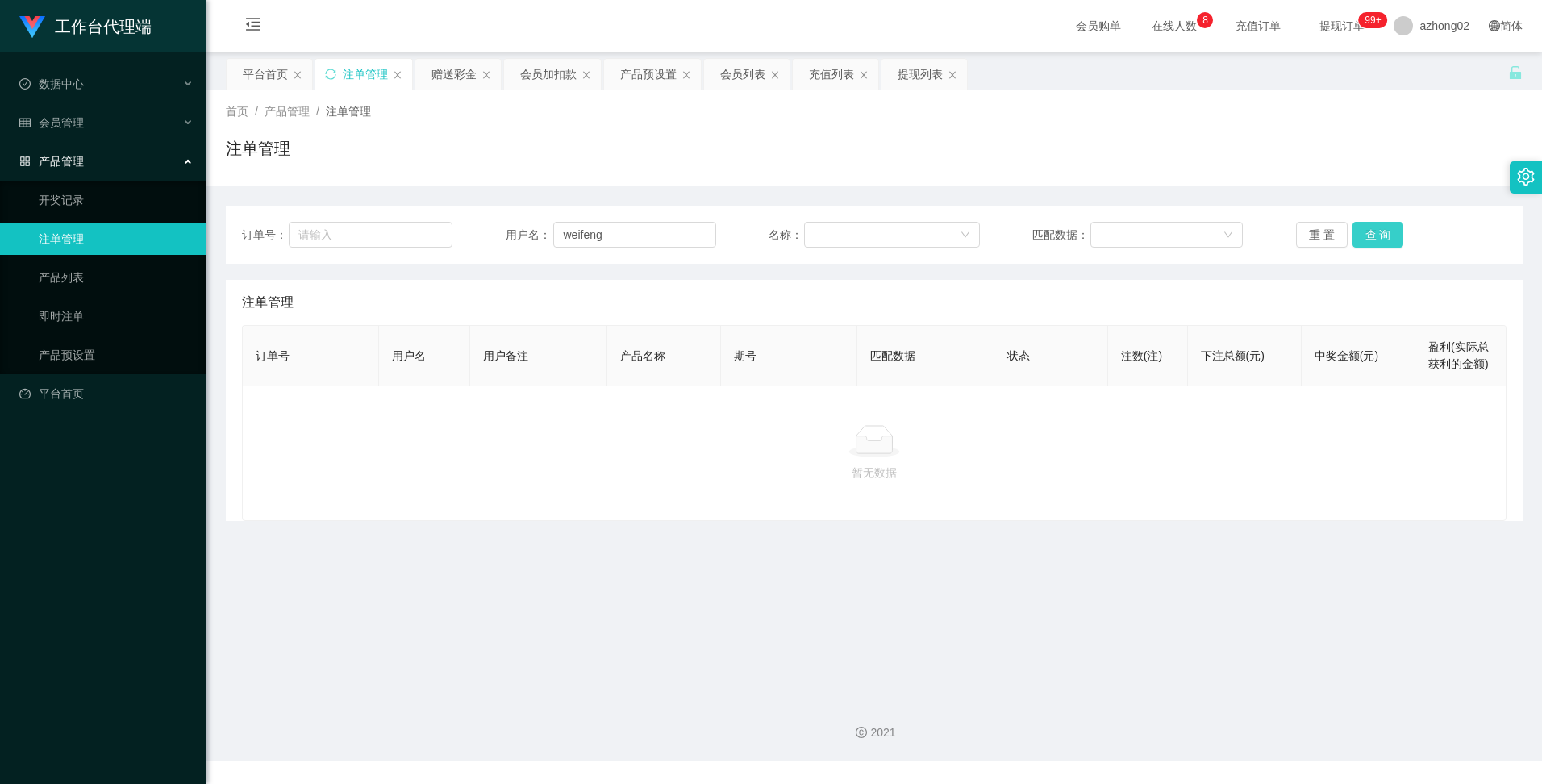
click at [823, 231] on button "查 询" at bounding box center [1378, 234] width 52 height 25
drag, startPoint x: 623, startPoint y: 239, endPoint x: 531, endPoint y: 226, distance: 92.9
click at [531, 226] on div "用户名： weifeng" at bounding box center [610, 234] width 210 height 25
click at [823, 238] on button "查 询" at bounding box center [1378, 234] width 52 height 25
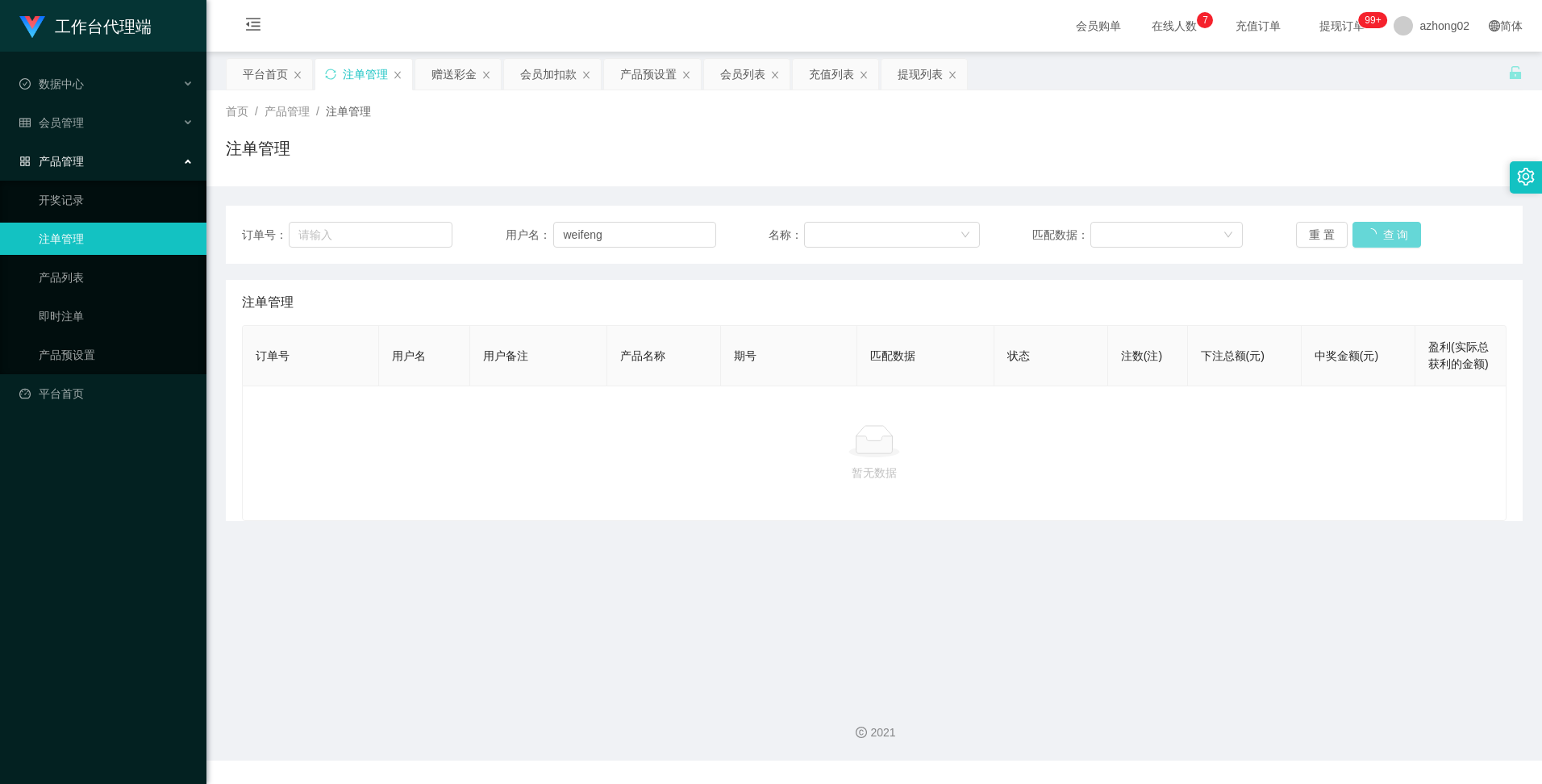
click at [823, 238] on div "重 置 查 询" at bounding box center [1401, 234] width 210 height 25
click at [823, 236] on button "查 询" at bounding box center [1378, 234] width 52 height 25
click at [823, 126] on div "首页 / 产品管理 / 注单管理 / 注单管理" at bounding box center [874, 137] width 1297 height 70
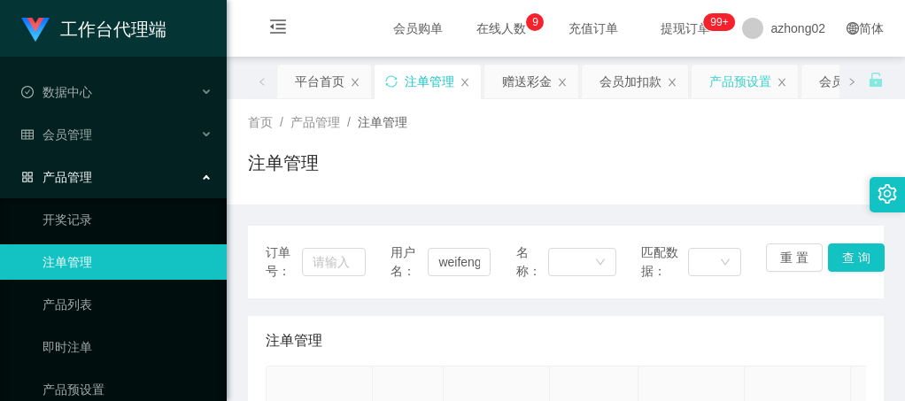
click at [732, 73] on div "产品预设置" at bounding box center [740, 82] width 62 height 34
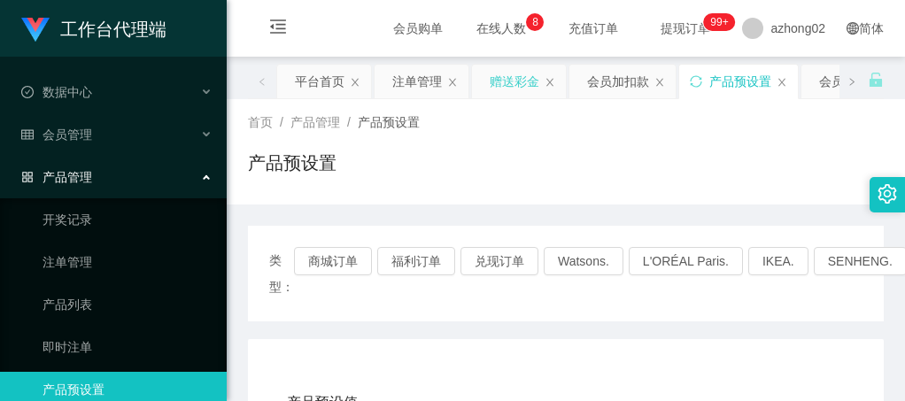
click at [522, 86] on div "赠送彩金" at bounding box center [515, 82] width 50 height 34
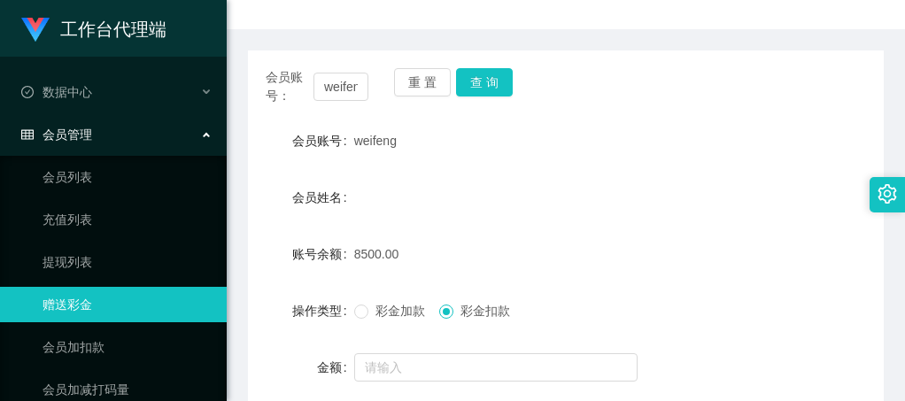
scroll to position [177, 0]
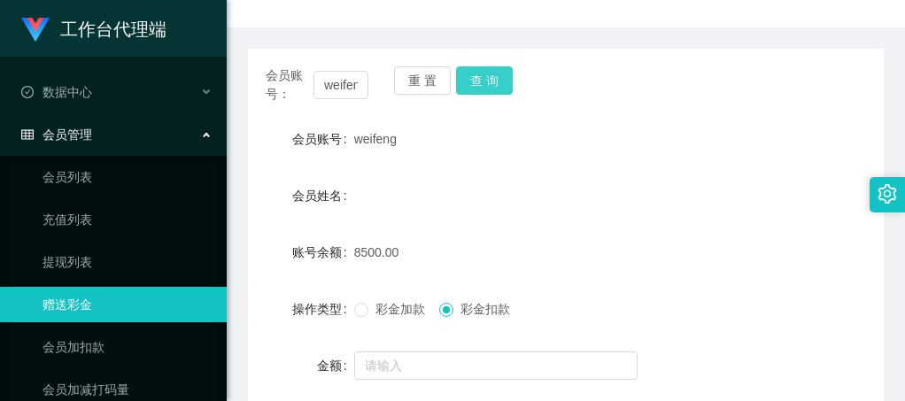
click at [484, 82] on button "查 询" at bounding box center [484, 80] width 57 height 28
drag, startPoint x: 314, startPoint y: 86, endPoint x: 381, endPoint y: 81, distance: 66.6
click at [381, 81] on div "会员账号： weifeng 重 置 查 询" at bounding box center [566, 84] width 636 height 37
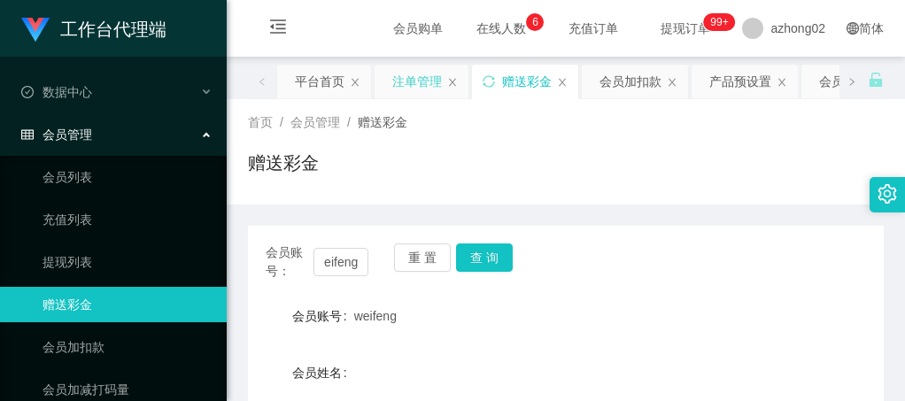
scroll to position [0, 0]
click at [433, 87] on div "注单管理" at bounding box center [417, 82] width 50 height 34
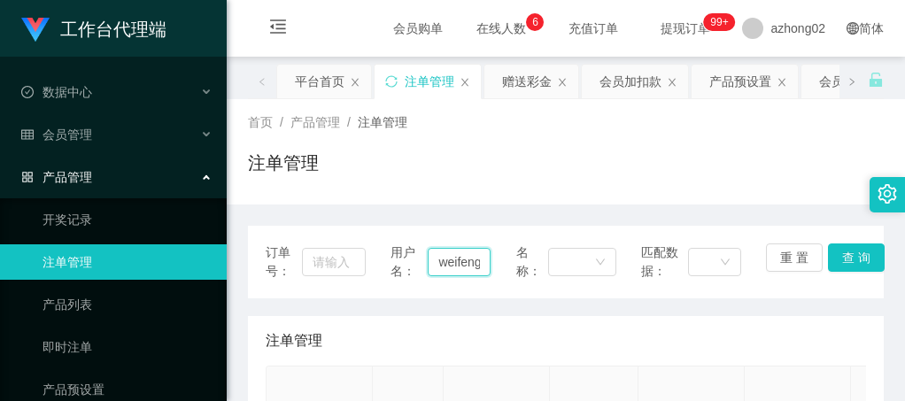
scroll to position [0, 3]
drag, startPoint x: 427, startPoint y: 260, endPoint x: 506, endPoint y: 263, distance: 79.7
click at [506, 263] on div "订单号： 用户名： weifeng 名称： 匹配数据： 重 置 查 询" at bounding box center [566, 261] width 600 height 37
click at [856, 260] on button "查 询" at bounding box center [856, 257] width 57 height 28
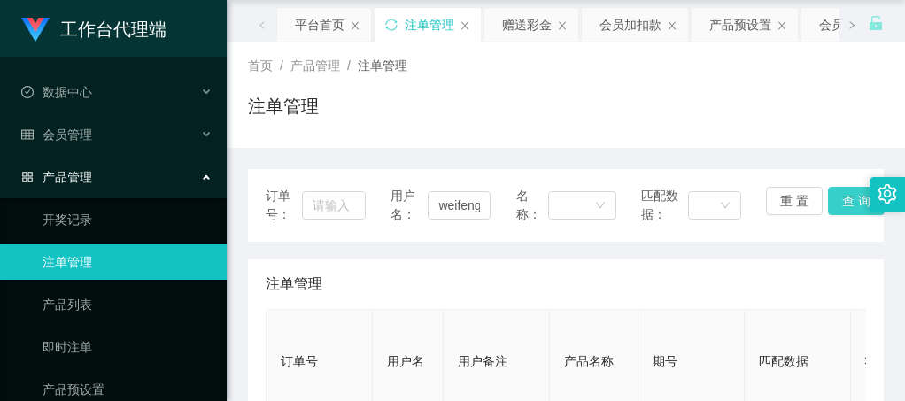
scroll to position [89, 0]
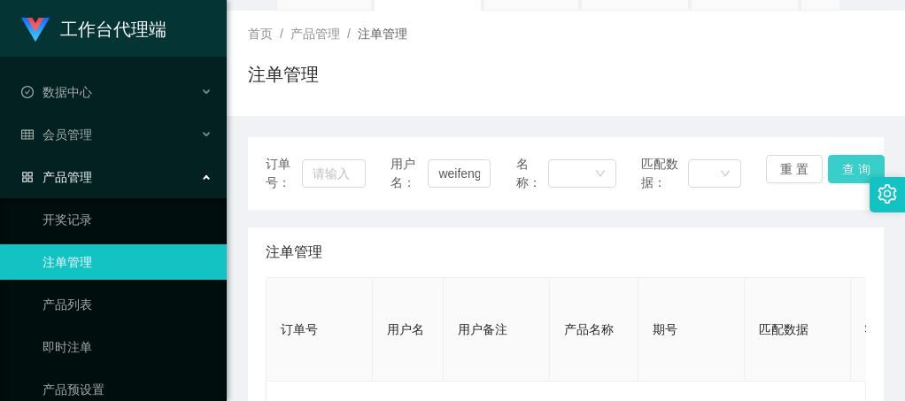
click at [839, 166] on button "查 询" at bounding box center [856, 169] width 57 height 28
click at [794, 169] on button "重 置" at bounding box center [794, 169] width 57 height 28
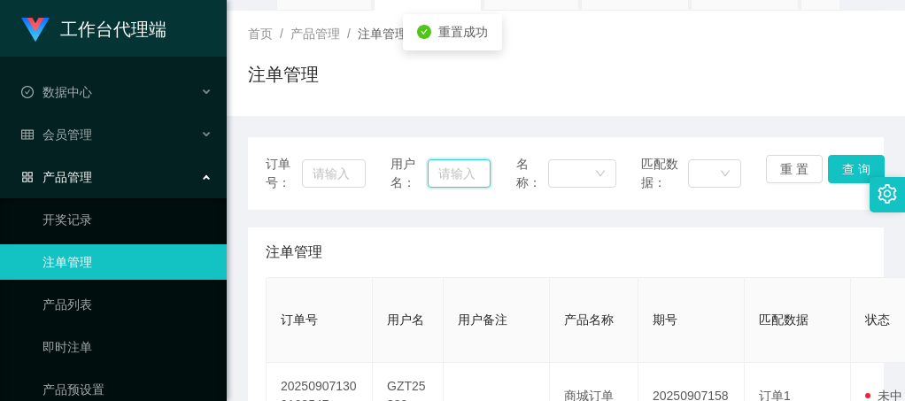
click at [454, 174] on input "text" at bounding box center [459, 173] width 63 height 28
paste input "weifeng"
type input "weifeng"
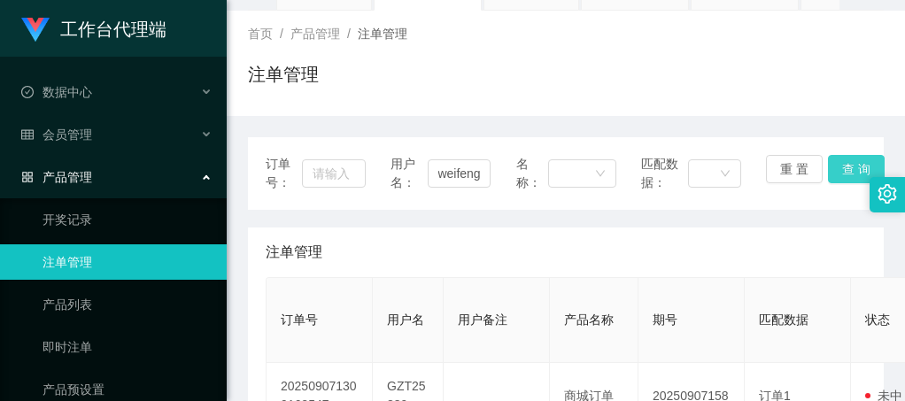
scroll to position [0, 0]
click at [839, 165] on button "查 询" at bounding box center [856, 169] width 57 height 28
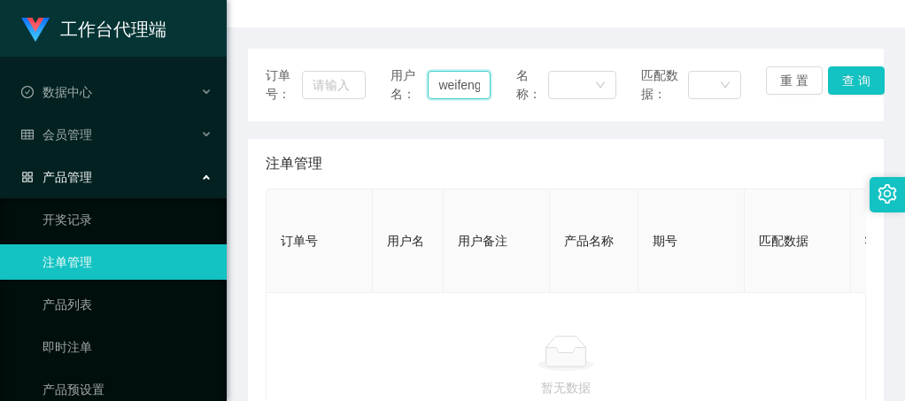
scroll to position [0, 3]
drag, startPoint x: 429, startPoint y: 83, endPoint x: 520, endPoint y: 91, distance: 90.7
click at [520, 91] on div "订单号： 用户名： weifeng 名称： 匹配数据： 重 置 查 询" at bounding box center [566, 84] width 600 height 37
click at [862, 80] on button "查 询" at bounding box center [856, 80] width 57 height 28
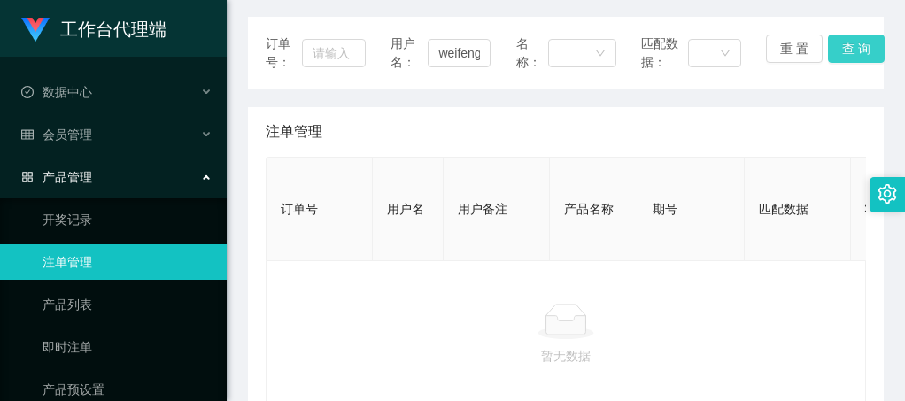
scroll to position [168, 0]
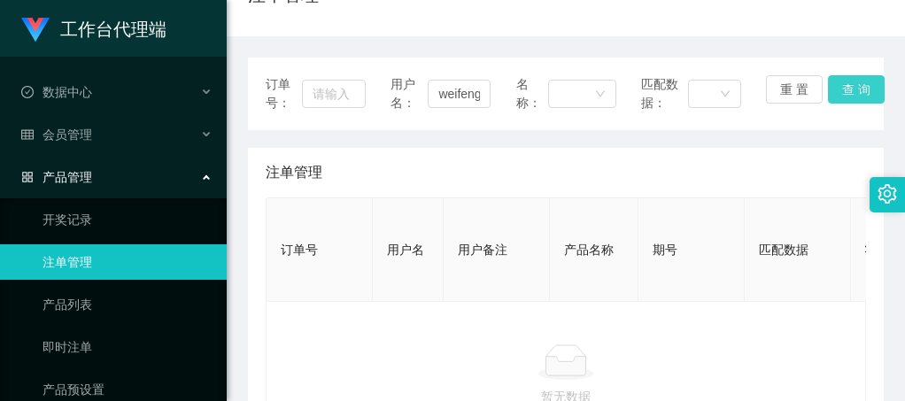
click at [846, 79] on button "查 询" at bounding box center [856, 89] width 57 height 28
click at [861, 85] on button "查 询" at bounding box center [856, 89] width 57 height 28
click at [844, 89] on button "查 询" at bounding box center [856, 89] width 57 height 28
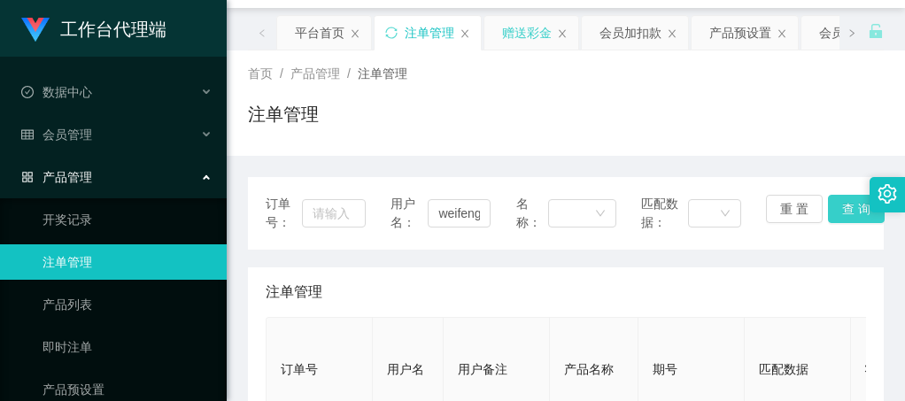
scroll to position [89, 0]
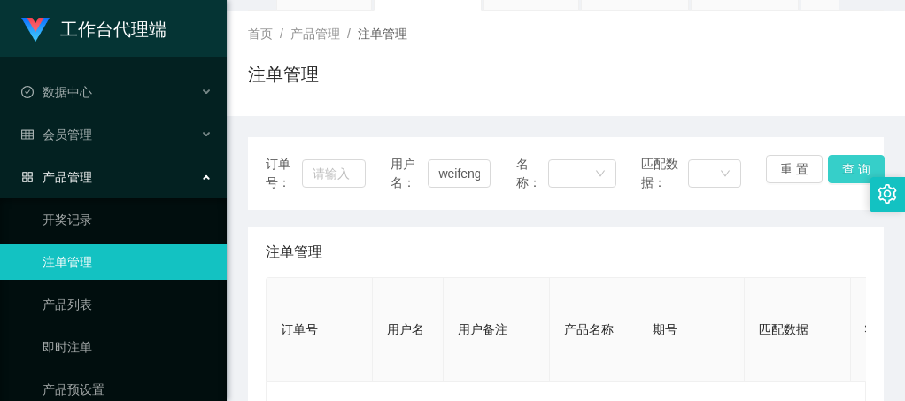
click at [837, 167] on button "查 询" at bounding box center [856, 169] width 57 height 28
click at [559, 127] on div "订单号： 用户名： weifeng 名称： 匹配数据： 重 置 查 询 注单管理 订单号 用户名 用户备注 产品名称 期号 匹配数据 状态 注数(注) 下注总…" at bounding box center [566, 323] width 636 height 414
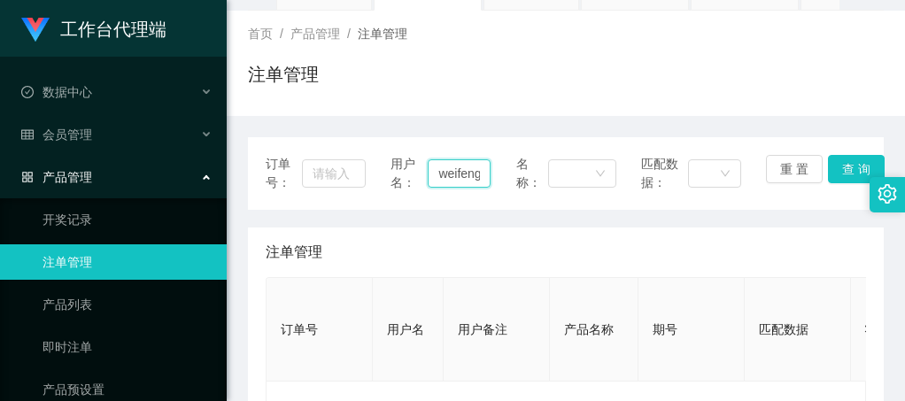
scroll to position [0, 3]
drag, startPoint x: 432, startPoint y: 174, endPoint x: 500, endPoint y: 189, distance: 70.0
click at [500, 189] on div "订单号： 用户名： weifeng 名称： 匹配数据： 重 置 查 询" at bounding box center [566, 173] width 600 height 37
click at [332, 177] on input "text" at bounding box center [334, 173] width 64 height 28
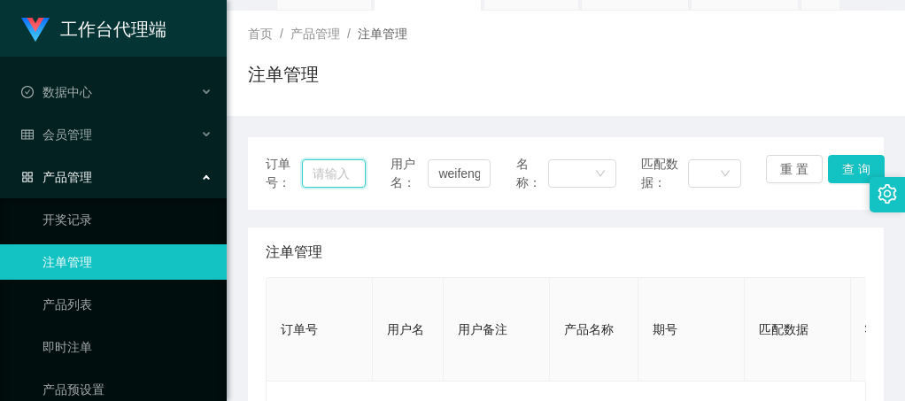
paste input "weifeng"
type input "weifeng"
click at [851, 171] on button "查 询" at bounding box center [856, 169] width 57 height 28
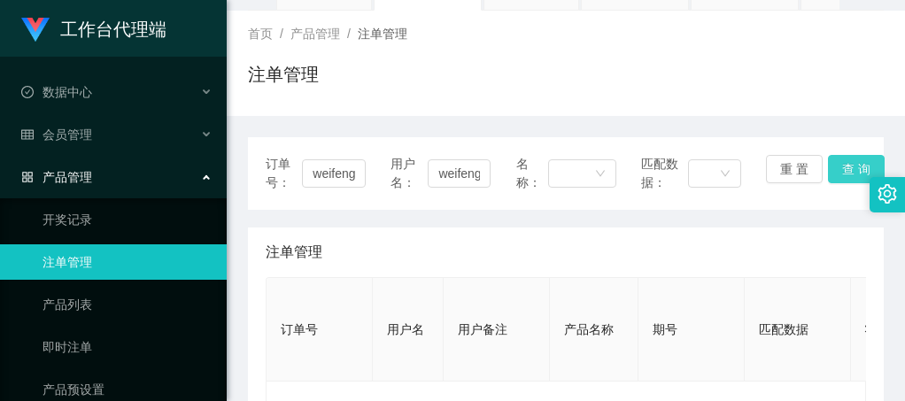
click at [851, 171] on button "查 询" at bounding box center [856, 169] width 57 height 28
click at [851, 171] on div "重 置 查 询" at bounding box center [816, 173] width 100 height 37
drag, startPoint x: 429, startPoint y: 174, endPoint x: 529, endPoint y: 192, distance: 102.6
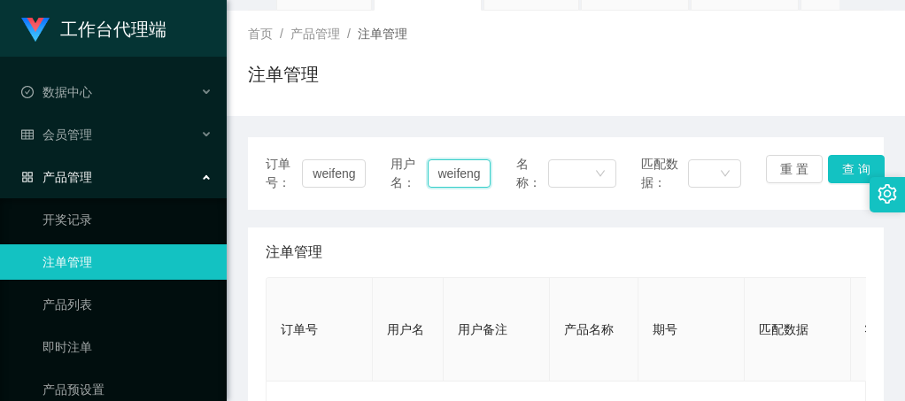
click at [529, 192] on div "订单号： weifeng 用户名： weifeng 名称： 匹配数据： 重 置 查 询" at bounding box center [566, 173] width 636 height 73
drag, startPoint x: 310, startPoint y: 169, endPoint x: 407, endPoint y: 178, distance: 97.8
click at [407, 178] on div "订单号： weifeng 用户名： weifeng 名称： 匹配数据： 重 置 查 询" at bounding box center [566, 173] width 600 height 37
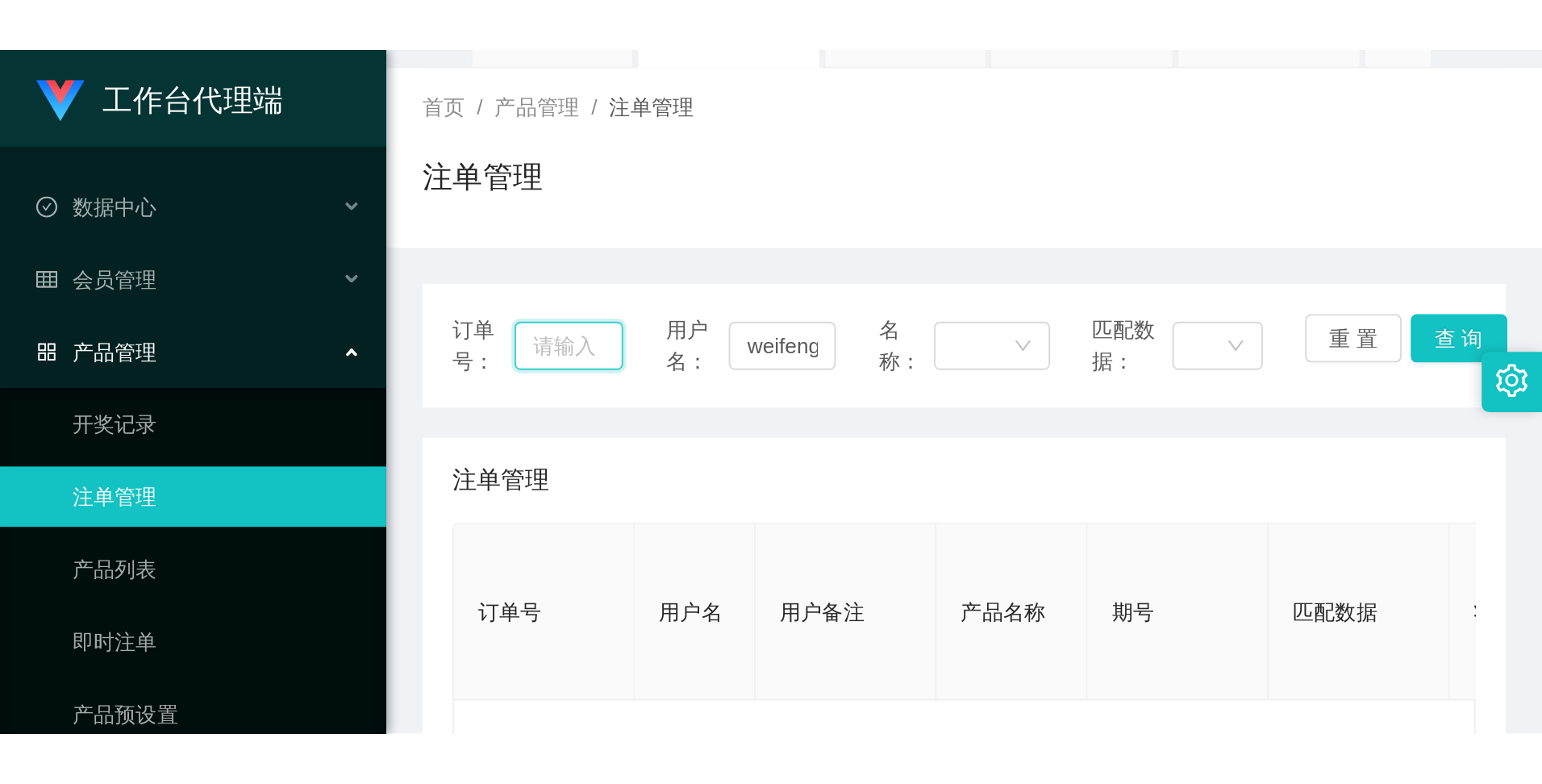
scroll to position [0, 0]
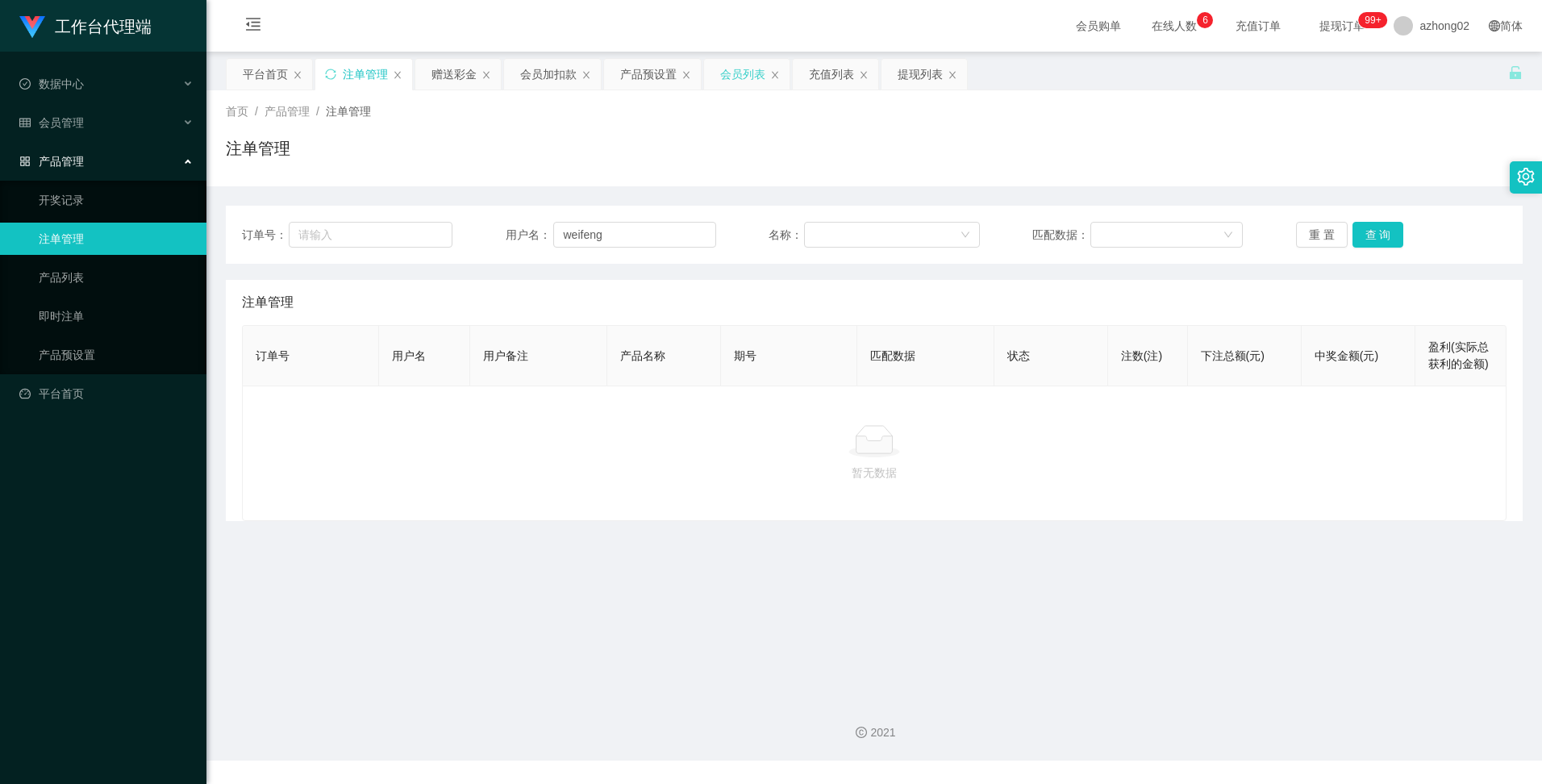
click at [739, 69] on div "会员列表" at bounding box center [743, 75] width 46 height 31
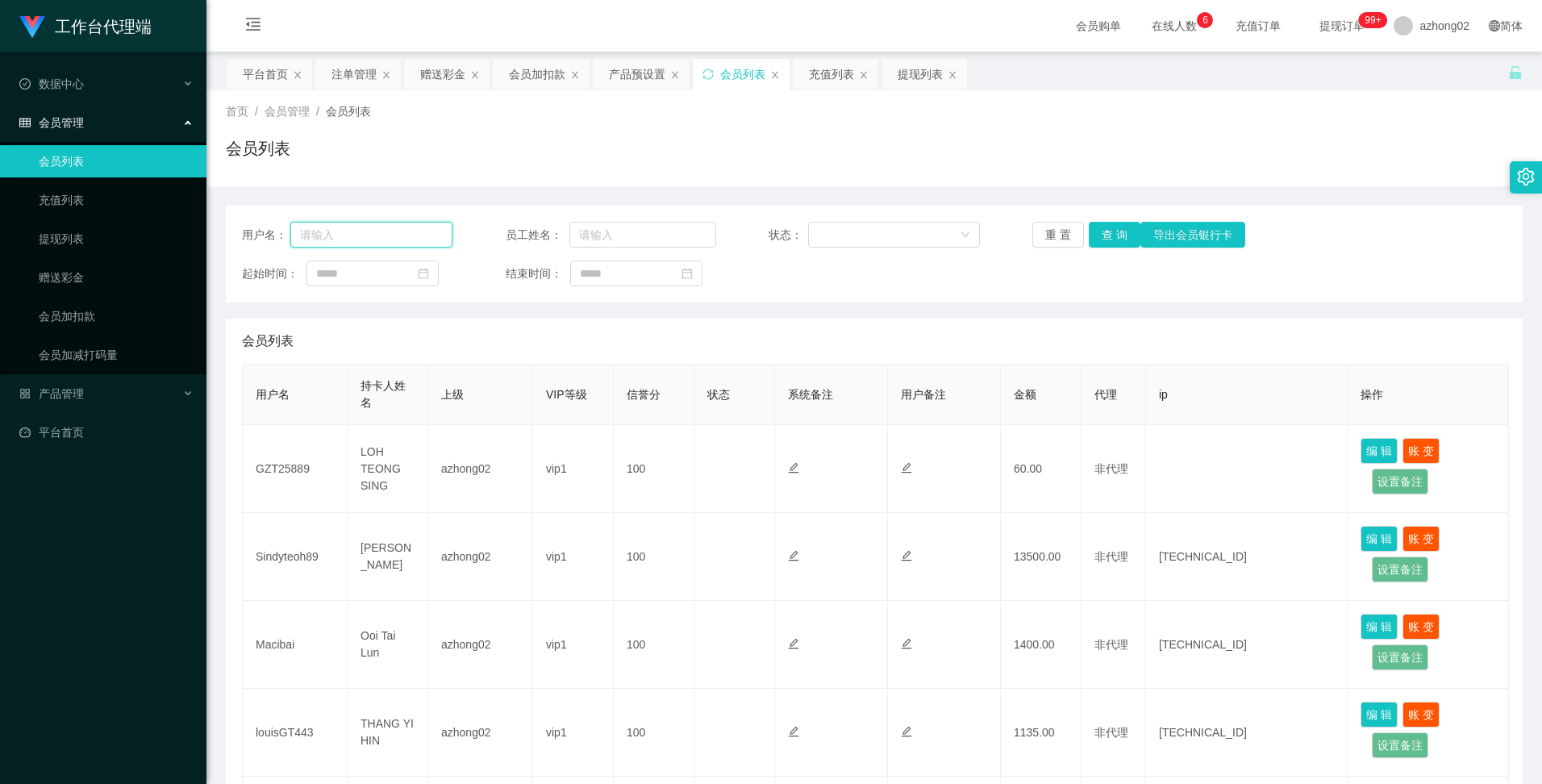
click at [328, 238] on input "text" at bounding box center [372, 234] width 163 height 25
paste input "weifeng"
type input "weifeng"
click at [823, 238] on button "查 询" at bounding box center [1114, 234] width 52 height 25
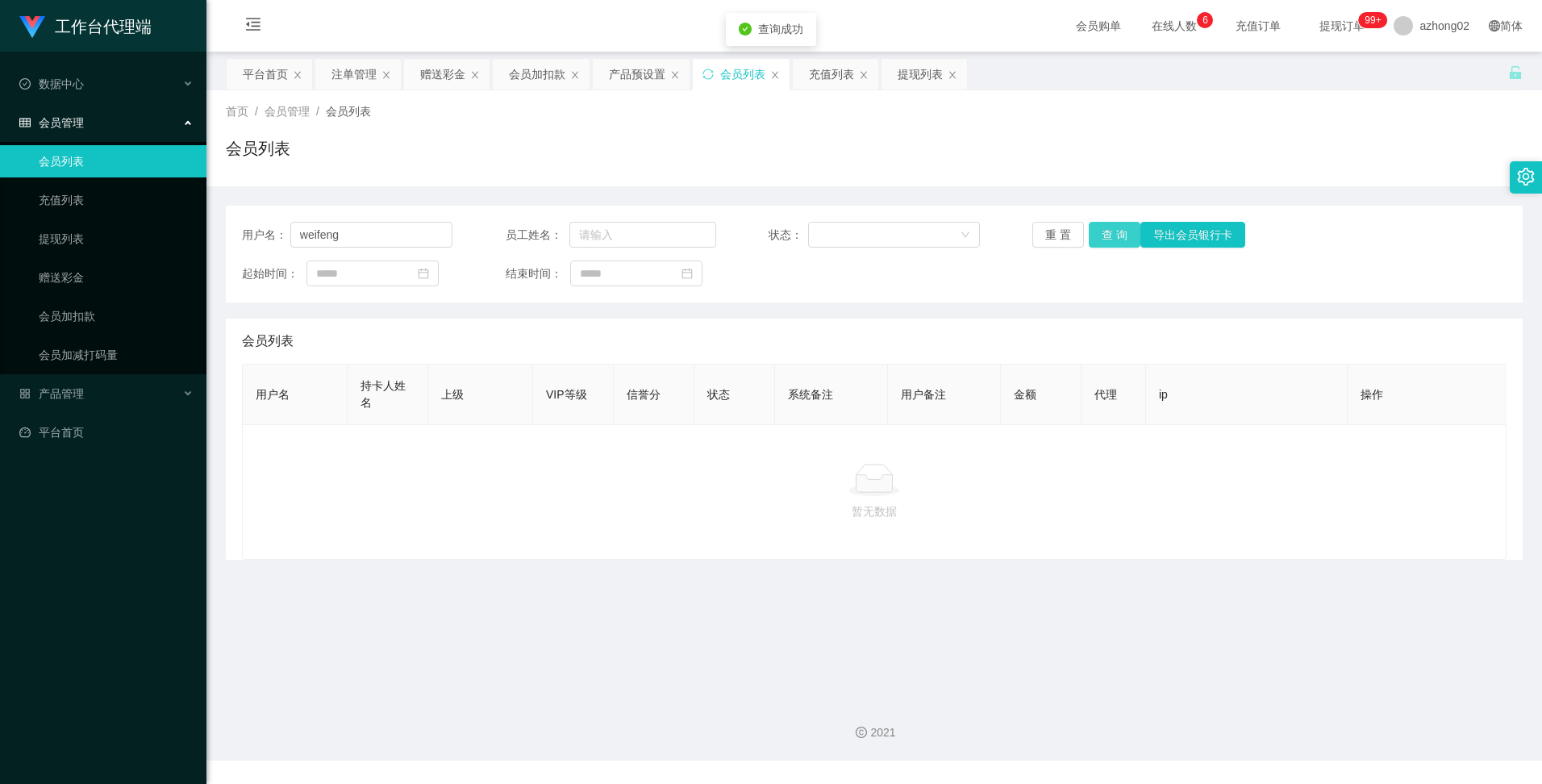
click at [823, 226] on button "查 询" at bounding box center [1114, 234] width 52 height 25
click at [823, 22] on div "azhong02" at bounding box center [1431, 25] width 95 height 52
click at [823, 85] on div "平台首页 注单管理 赠送彩金 会员加扣款 产品预设置 会员列表 充值列表 提现列表" at bounding box center [867, 86] width 1282 height 56
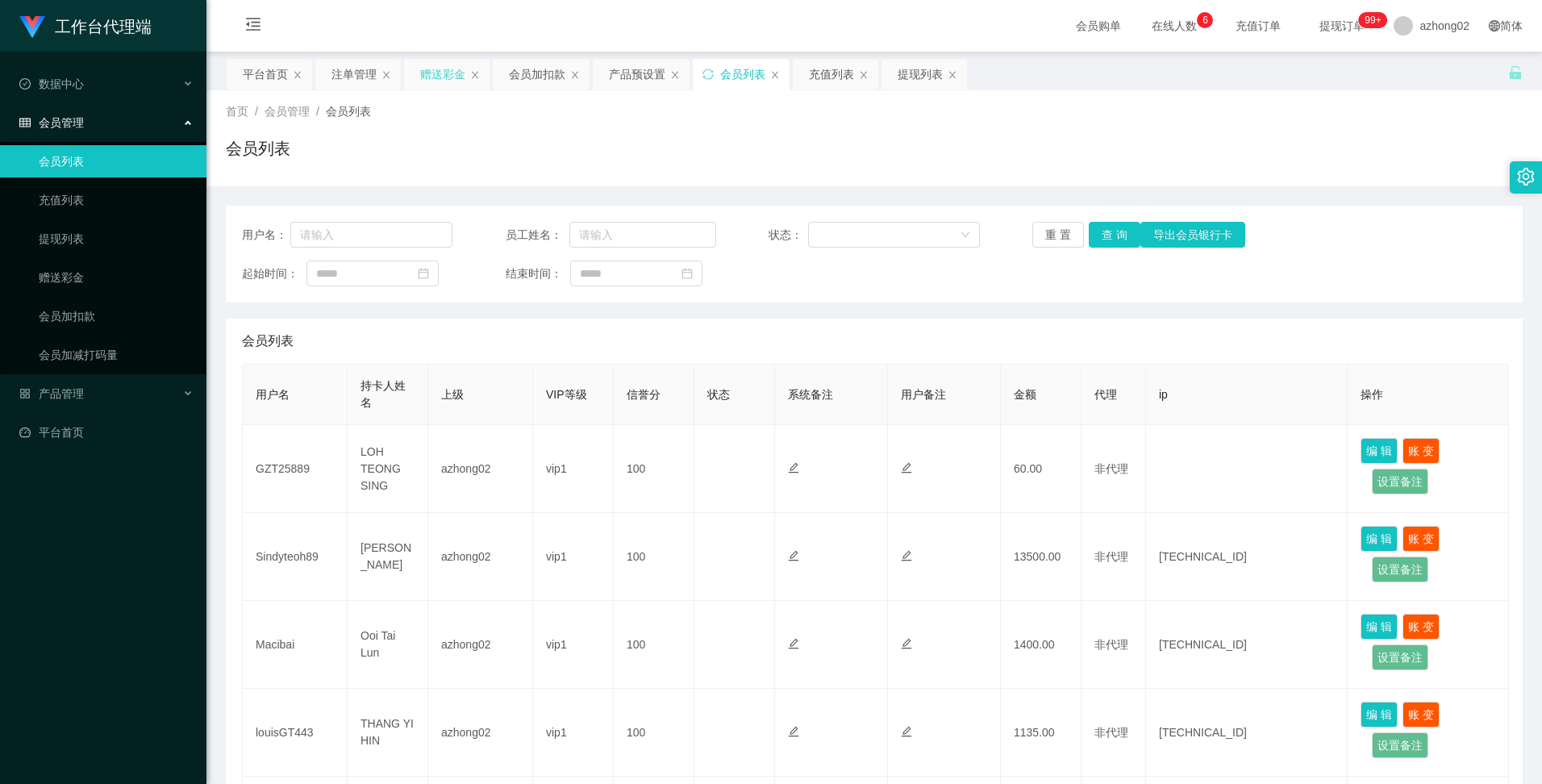
click at [439, 74] on div "赠送彩金" at bounding box center [443, 75] width 46 height 31
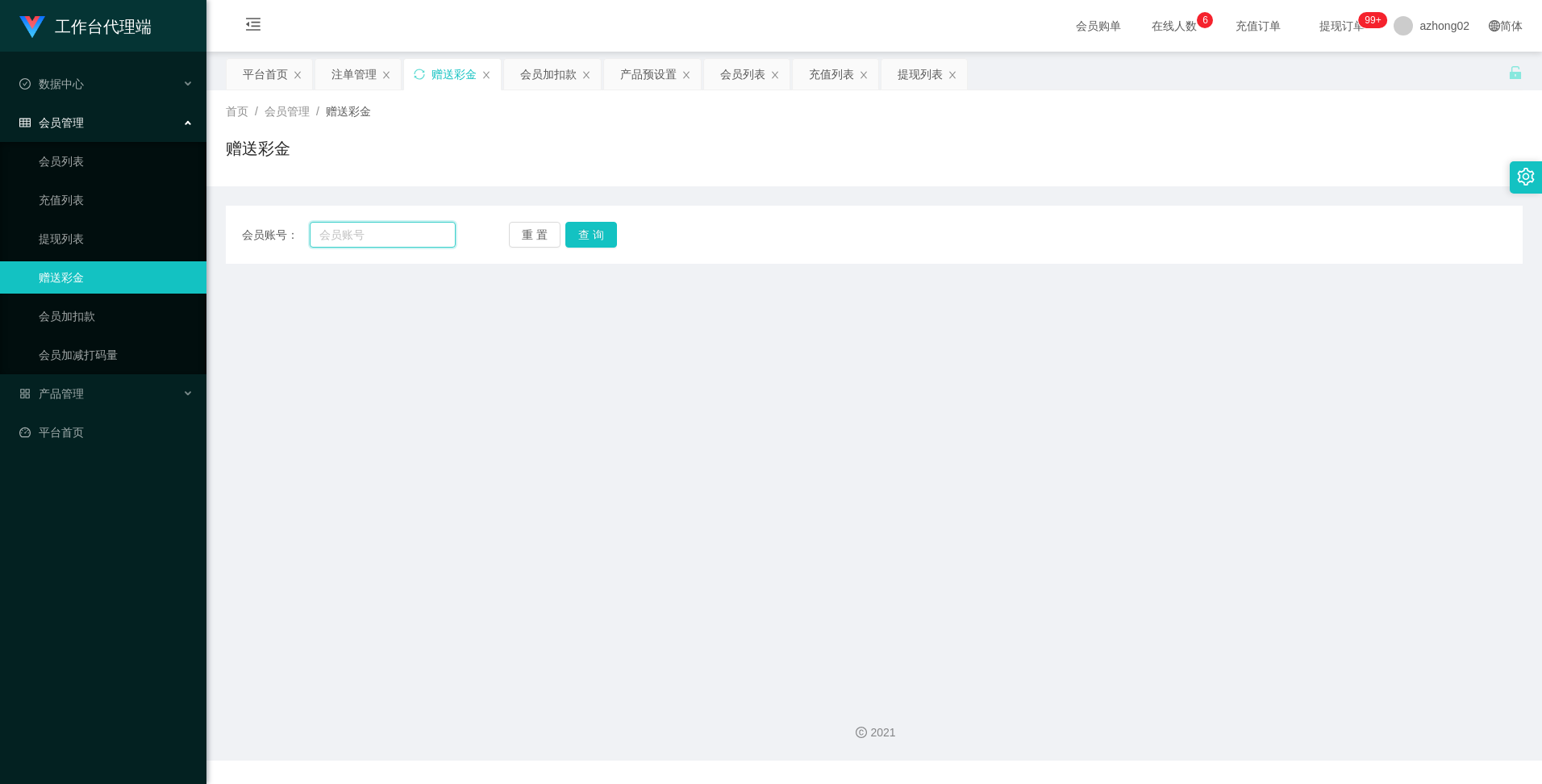
click at [373, 232] on input "text" at bounding box center [382, 234] width 145 height 25
paste input "weifeng"
type input "weifeng"
click at [607, 238] on button "查 询" at bounding box center [591, 234] width 52 height 25
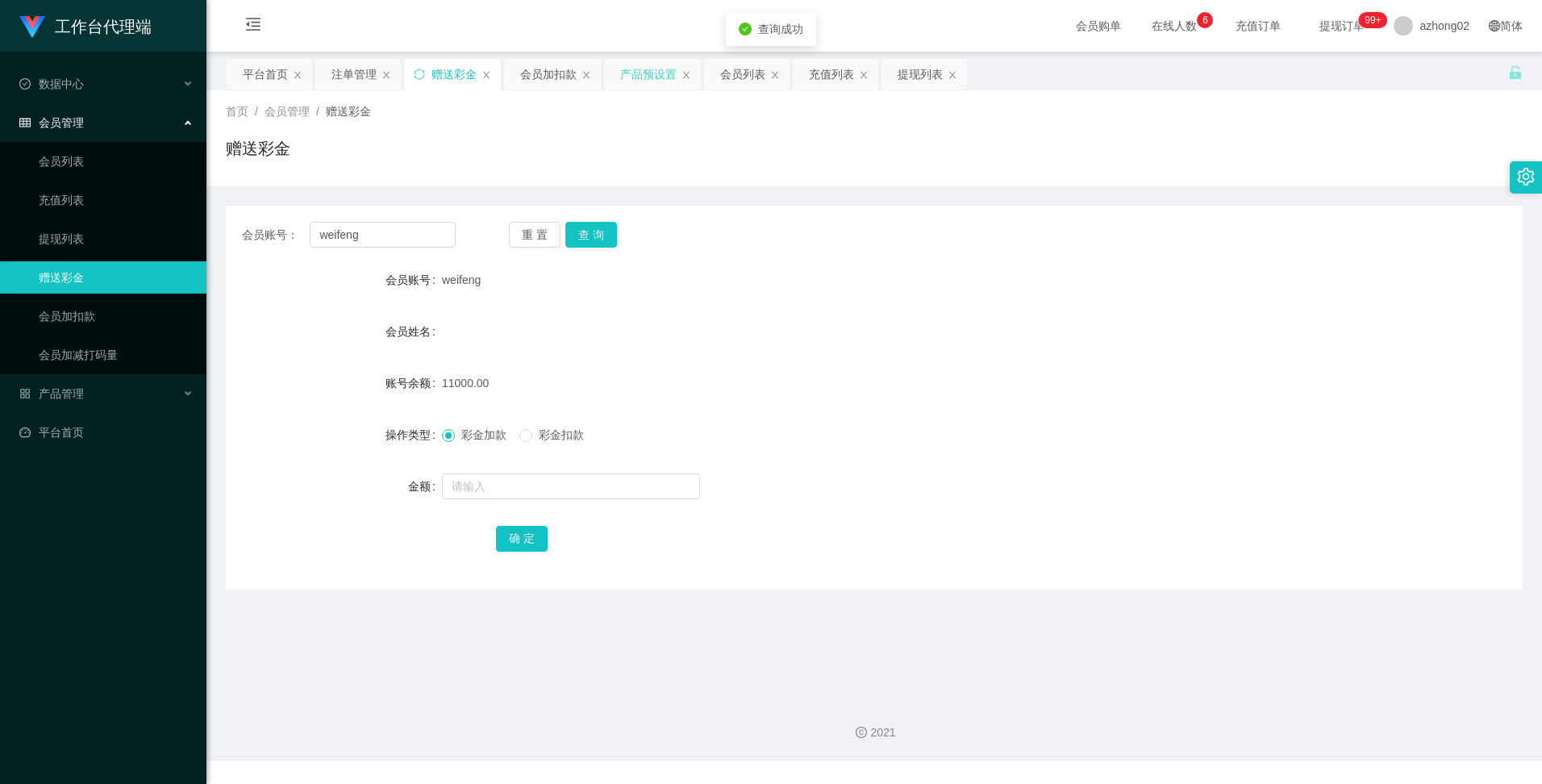
click at [656, 76] on div "产品预设置" at bounding box center [648, 75] width 56 height 31
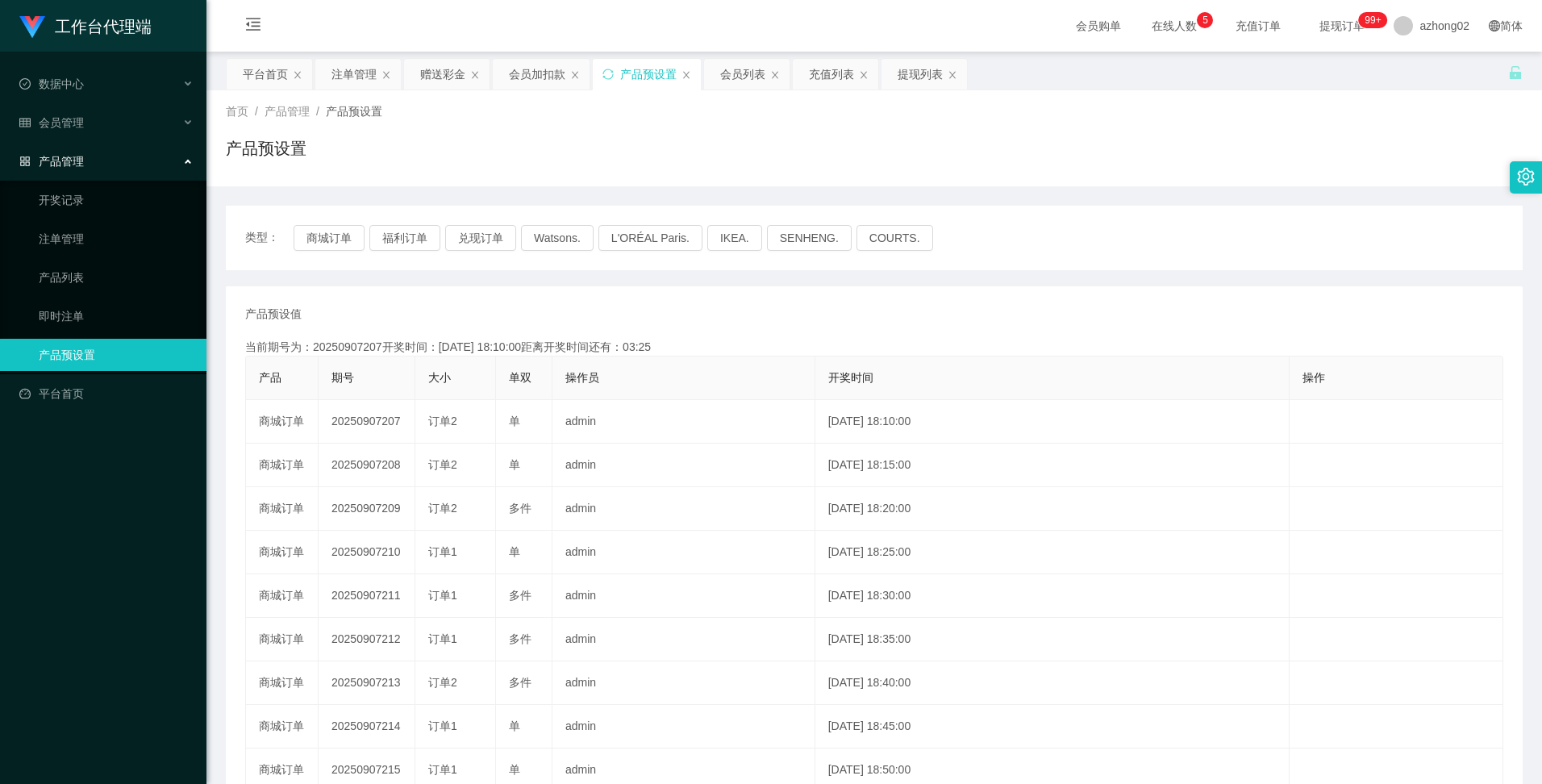
click at [484, 128] on div "首页 / 产品管理 / 产品预设置 / 产品预设置" at bounding box center [874, 137] width 1297 height 70
click at [356, 78] on div "注单管理" at bounding box center [354, 75] width 46 height 31
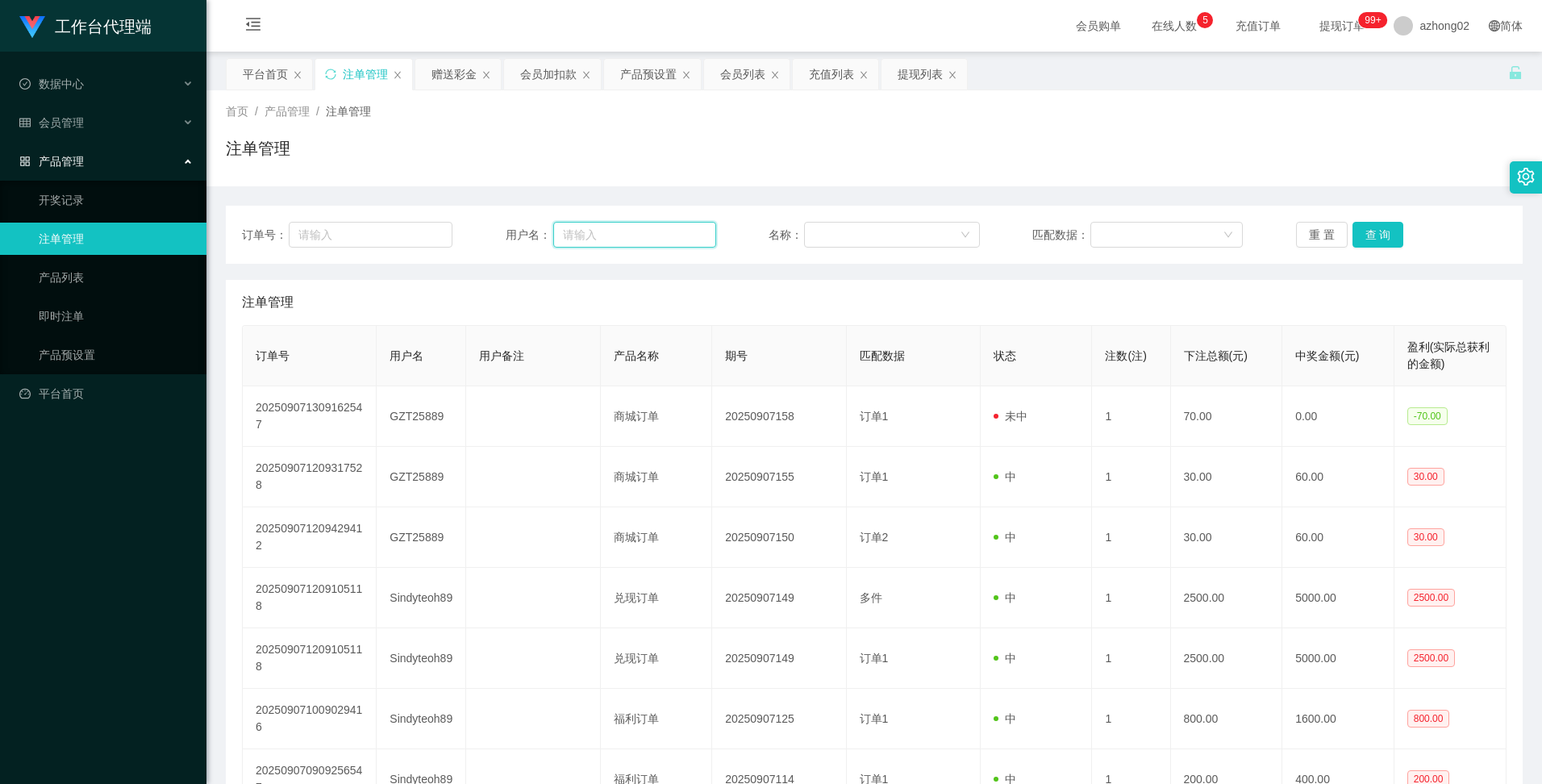
click at [592, 239] on input "text" at bounding box center [634, 234] width 163 height 25
paste input "weifeng"
type input "weifeng"
click at [1381, 238] on button "查 询" at bounding box center [1378, 234] width 52 height 25
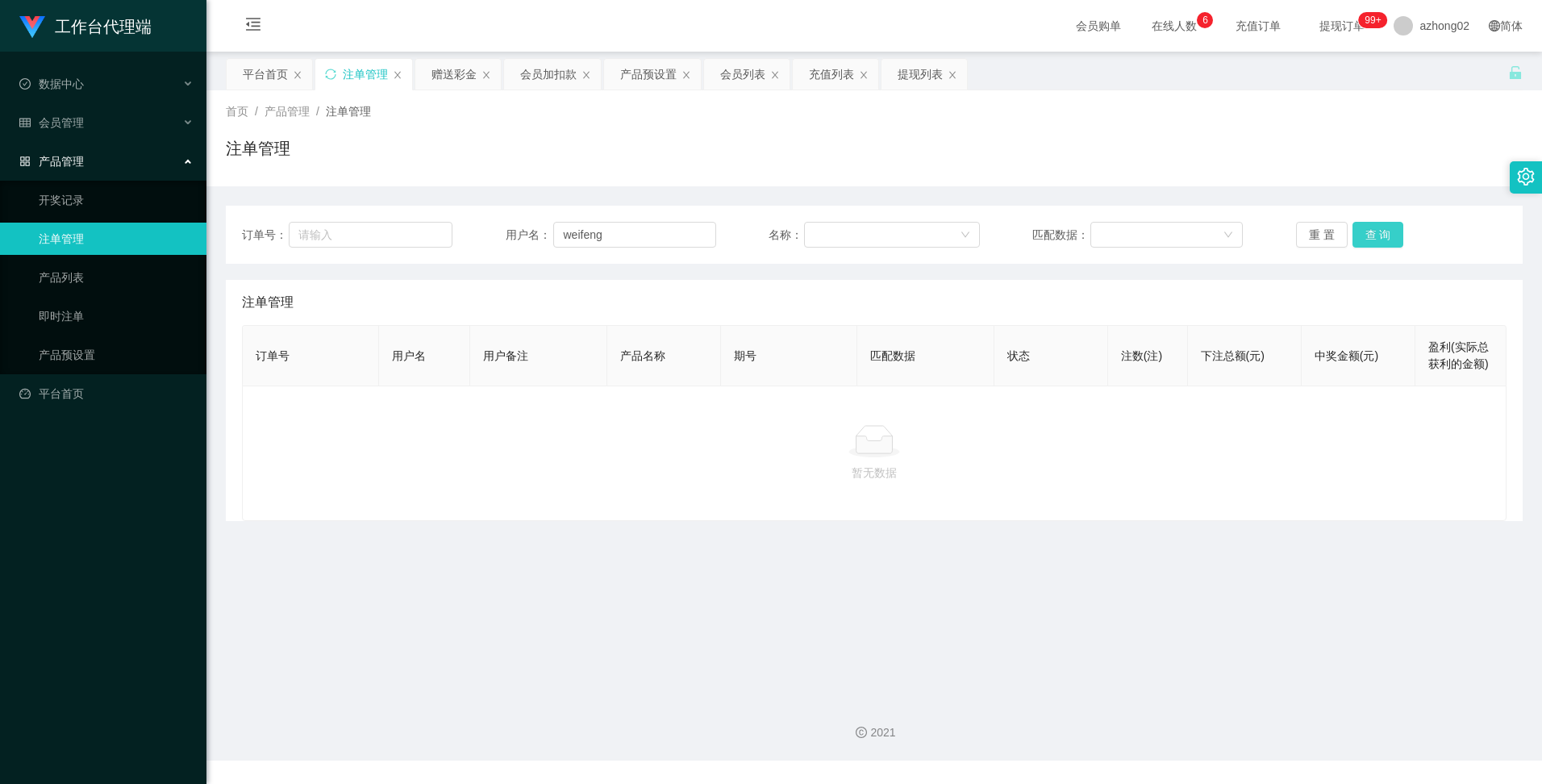
click at [1381, 238] on button "查 询" at bounding box center [1378, 234] width 52 height 25
click at [1376, 235] on button "查 询" at bounding box center [1378, 234] width 52 height 25
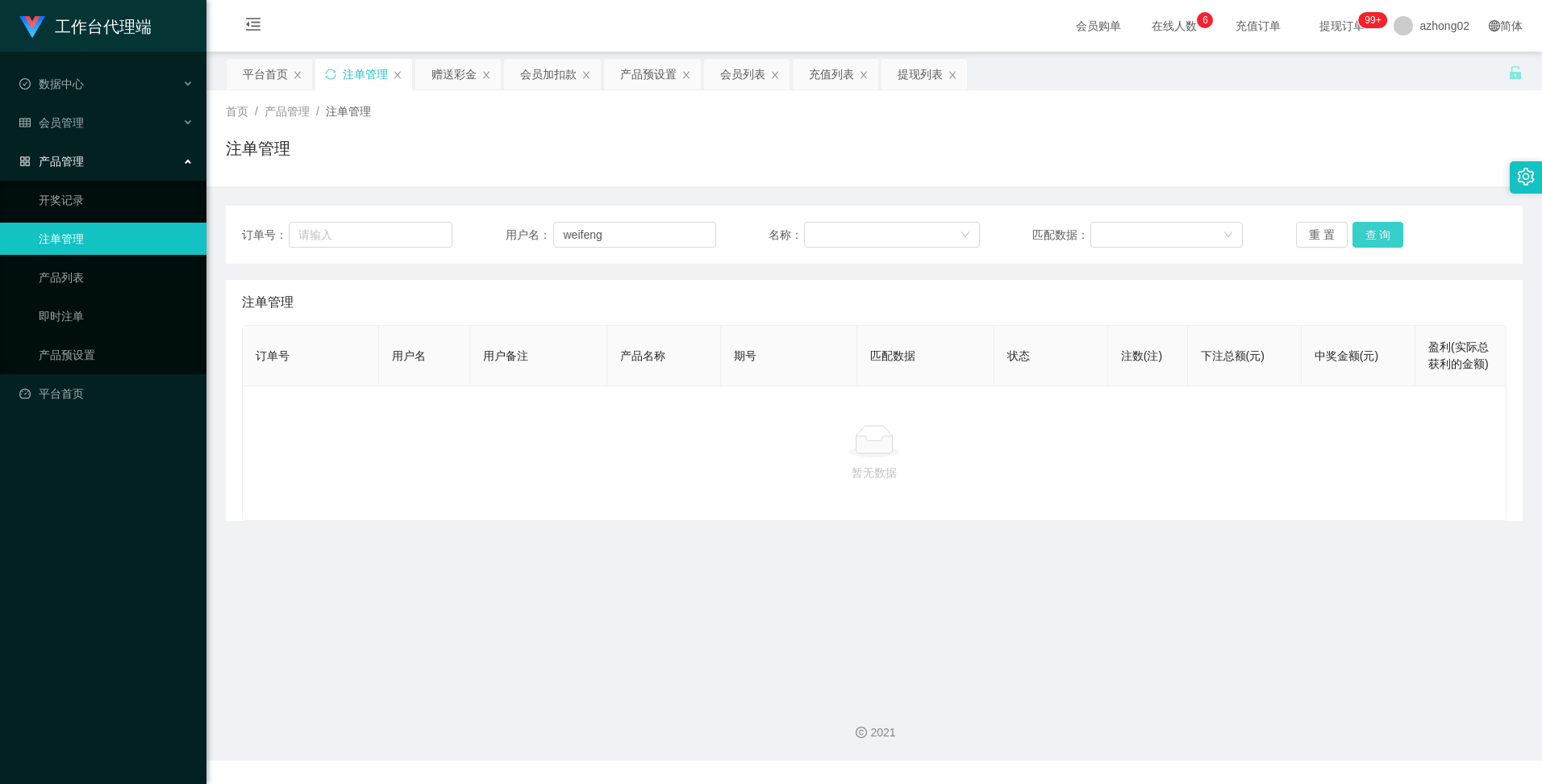
click at [1376, 235] on button "查 询" at bounding box center [1378, 234] width 52 height 25
click at [1475, 109] on div "首页 / 产品管理 / 注单管理 /" at bounding box center [874, 111] width 1297 height 17
click at [1141, 359] on span "注数(注)" at bounding box center [1141, 355] width 41 height 13
click at [550, 119] on div "首页 / 产品管理 / 注单管理 /" at bounding box center [874, 111] width 1297 height 17
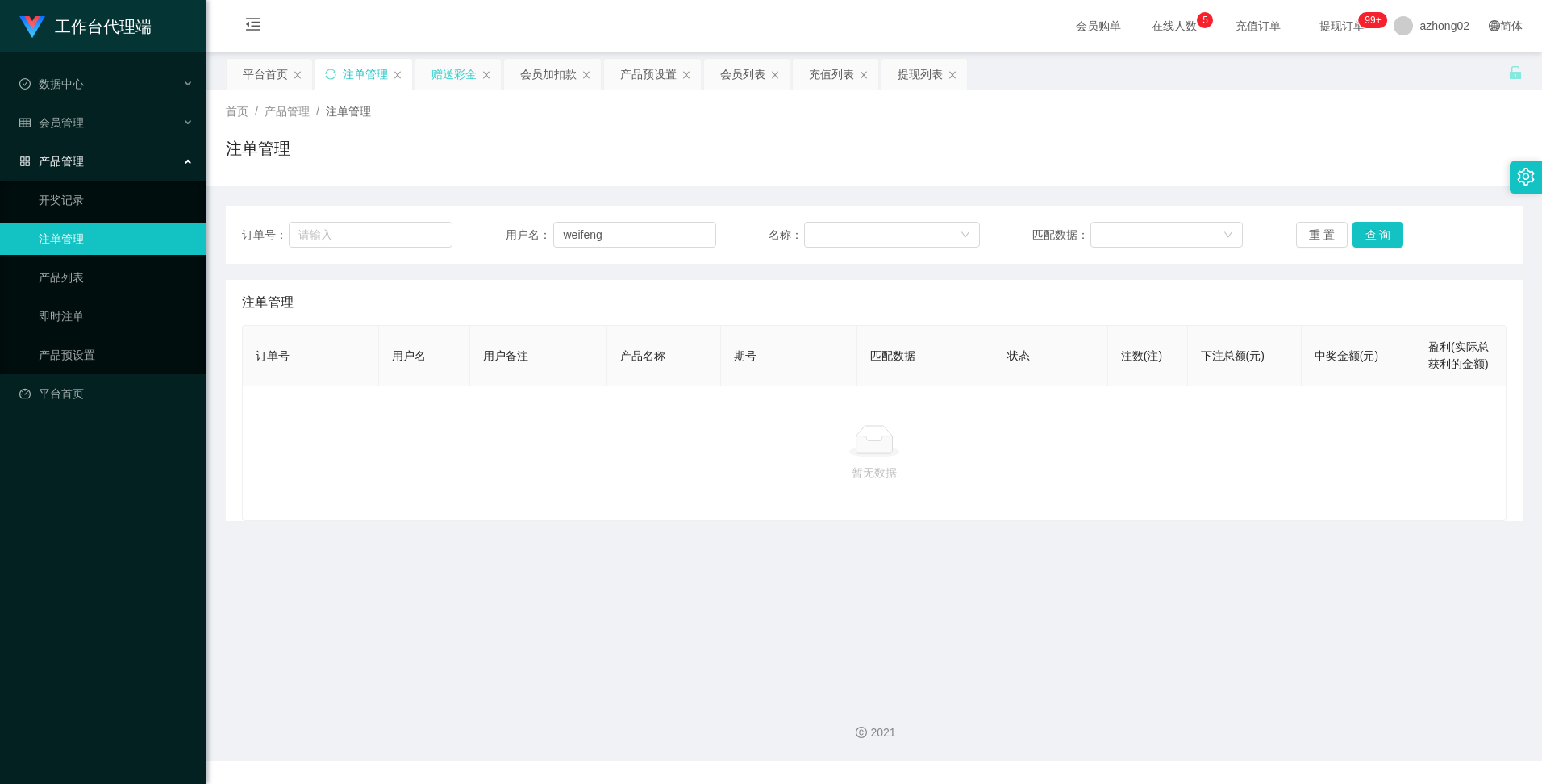
click at [454, 76] on div "赠送彩金" at bounding box center [454, 75] width 46 height 31
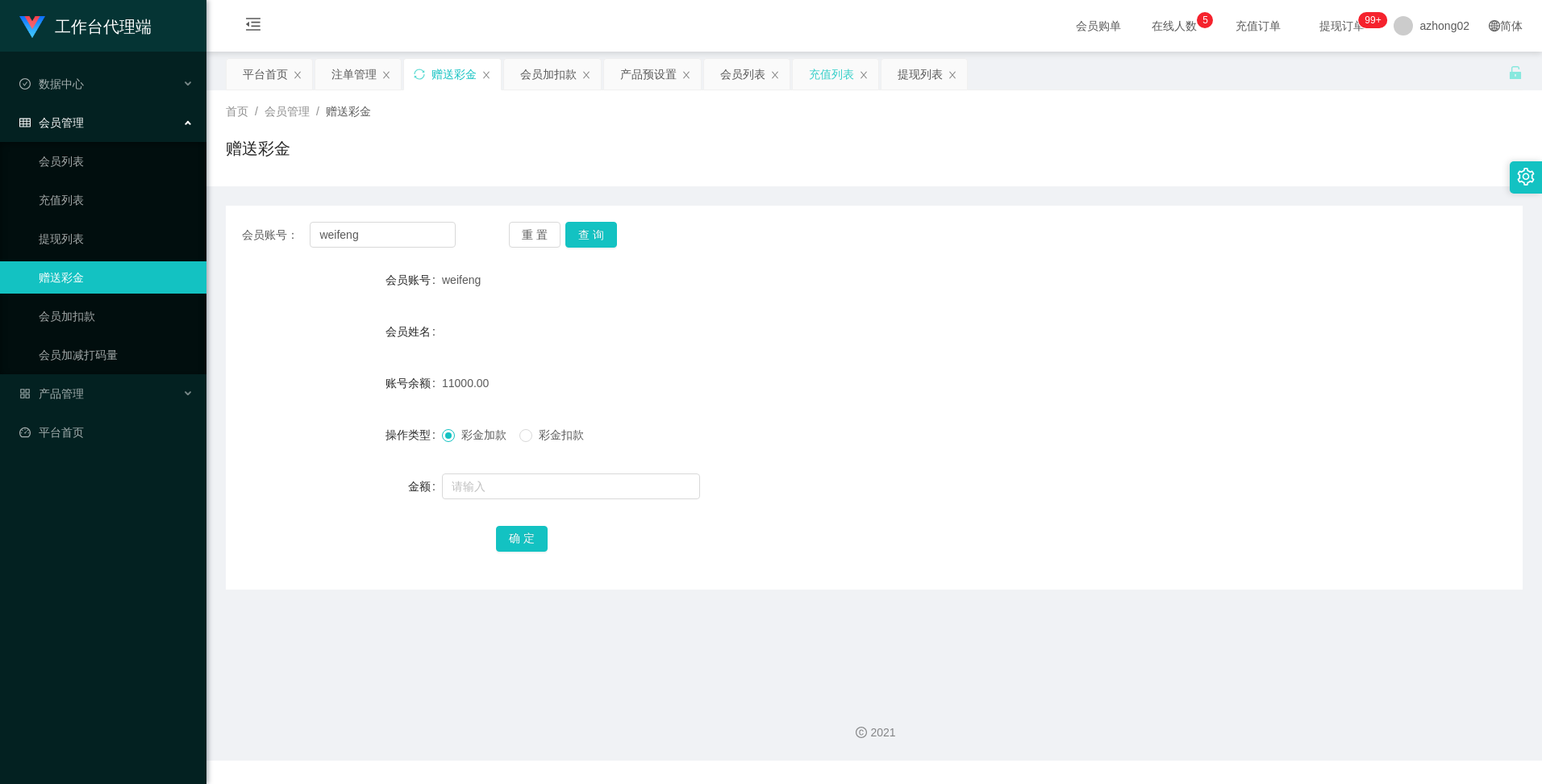
click at [842, 80] on div "充值列表" at bounding box center [832, 75] width 46 height 31
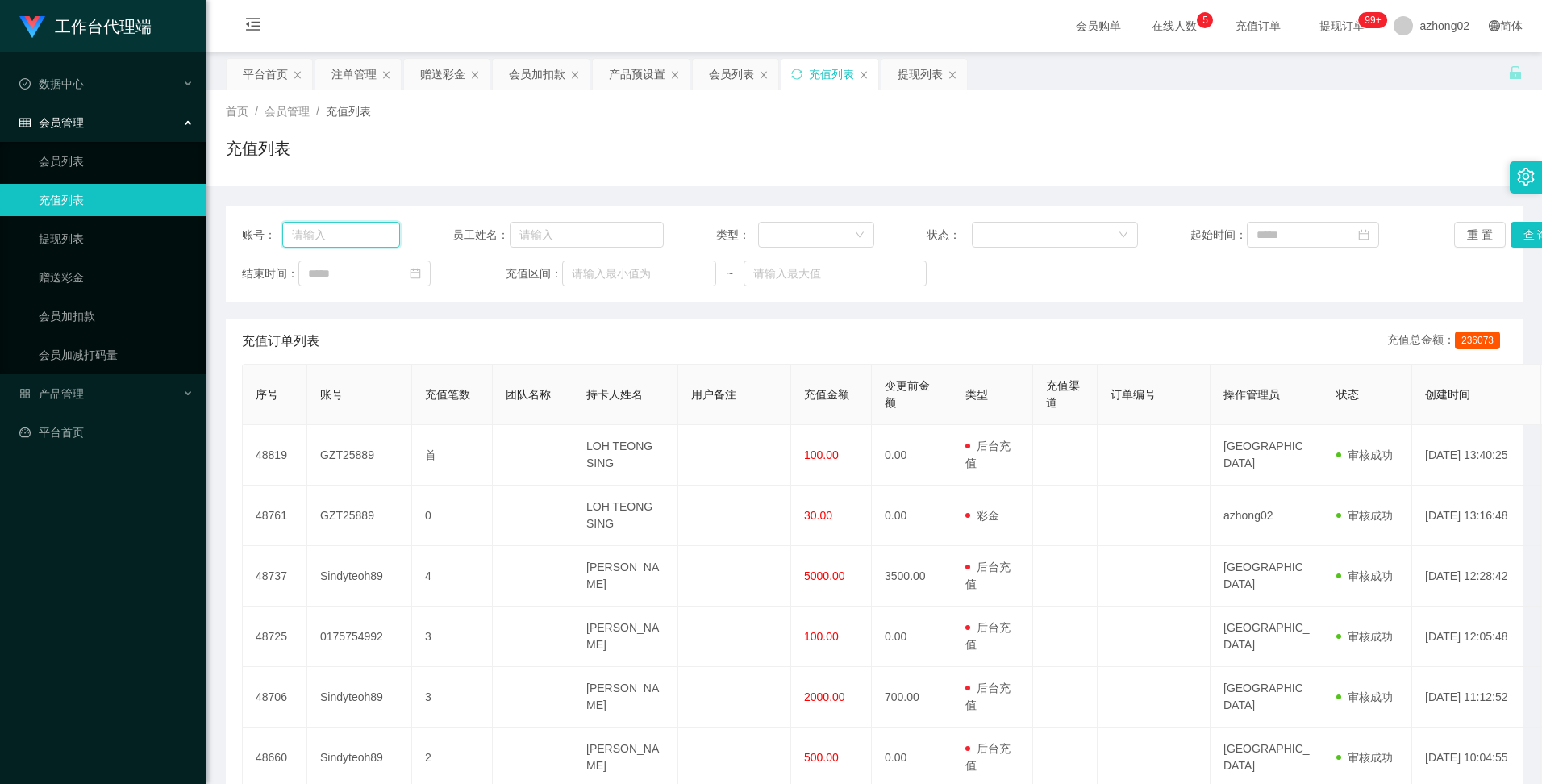
click at [324, 235] on input "text" at bounding box center [341, 234] width 117 height 25
paste input "weifeng"
type input "weifeng"
click at [1525, 237] on button "查 询" at bounding box center [1536, 234] width 52 height 25
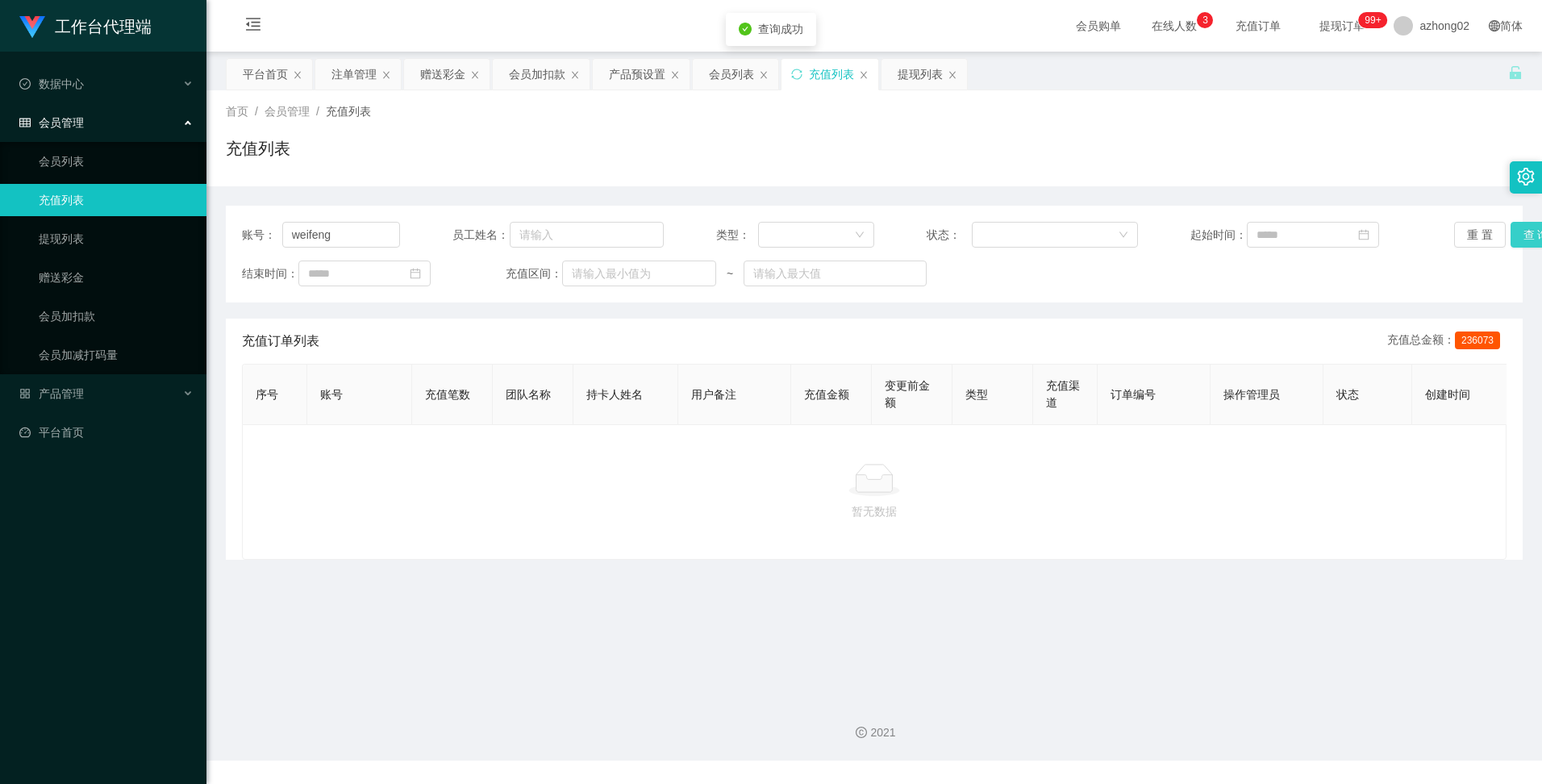
click at [1525, 236] on button "查 询" at bounding box center [1536, 234] width 52 height 25
click at [1525, 236] on button "查 询" at bounding box center [1545, 234] width 69 height 25
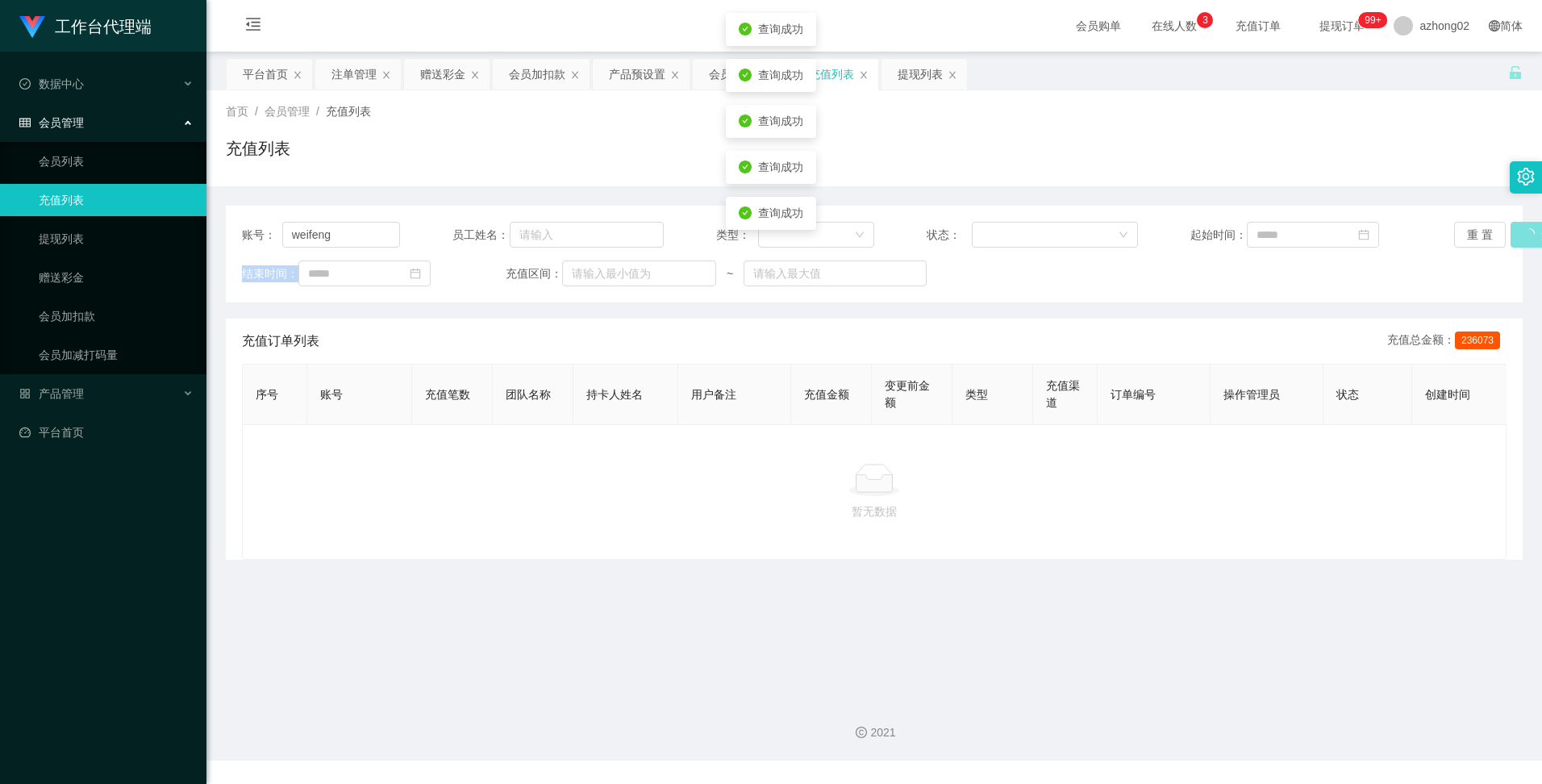
click at [1525, 236] on div "重 置 查 询" at bounding box center [1558, 234] width 210 height 25
click at [454, 76] on div "赠送彩金" at bounding box center [443, 75] width 46 height 31
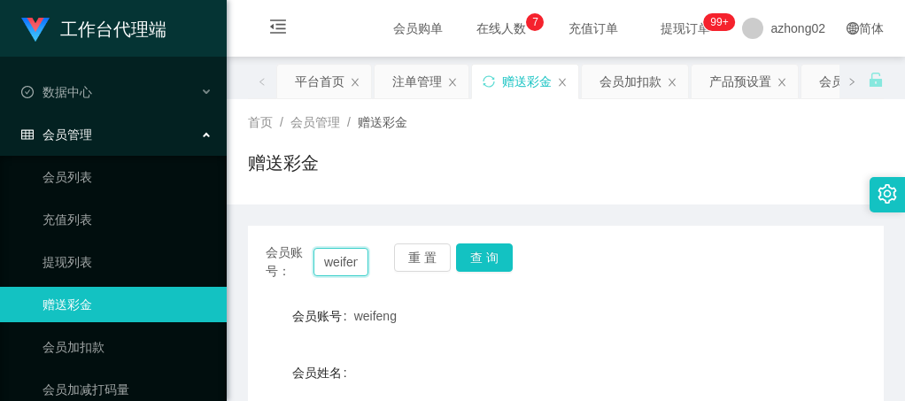
scroll to position [0, 11]
drag, startPoint x: 341, startPoint y: 261, endPoint x: 391, endPoint y: 259, distance: 50.5
click at [391, 259] on div "会员账号： weifeng 重 置 查 询" at bounding box center [566, 261] width 636 height 37
click at [676, 138] on div "首页 / 会员管理 / 赠送彩金 / 赠送彩金" at bounding box center [566, 151] width 636 height 77
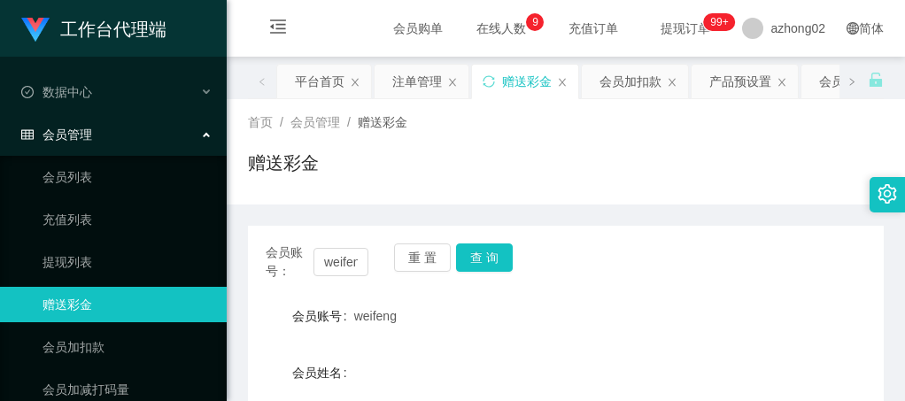
click at [464, 150] on div "赠送彩金" at bounding box center [566, 170] width 636 height 41
click at [543, 145] on div "首页 / 会员管理 / 赠送彩金 / 赠送彩金" at bounding box center [566, 151] width 636 height 77
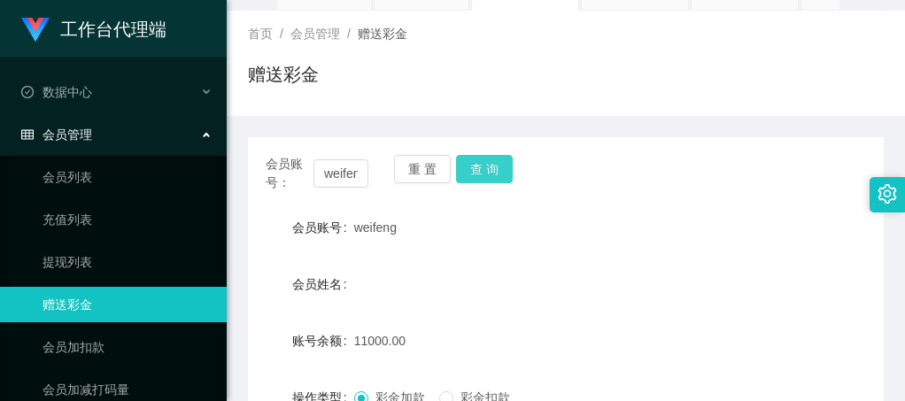
click at [483, 164] on button "查 询" at bounding box center [484, 169] width 57 height 28
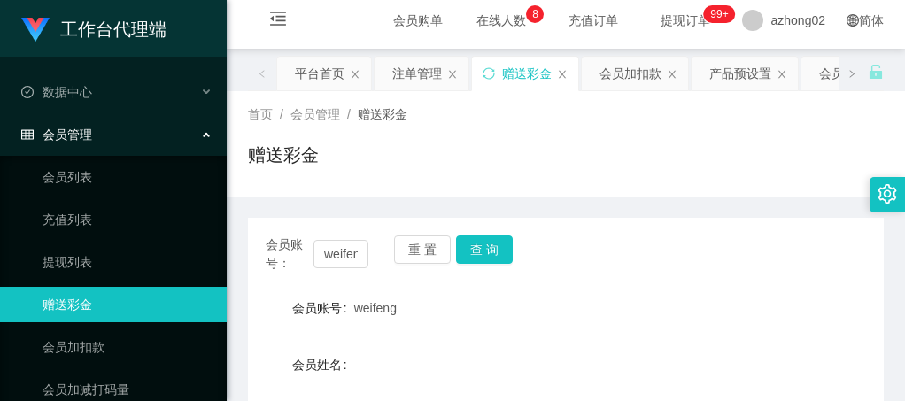
scroll to position [0, 0]
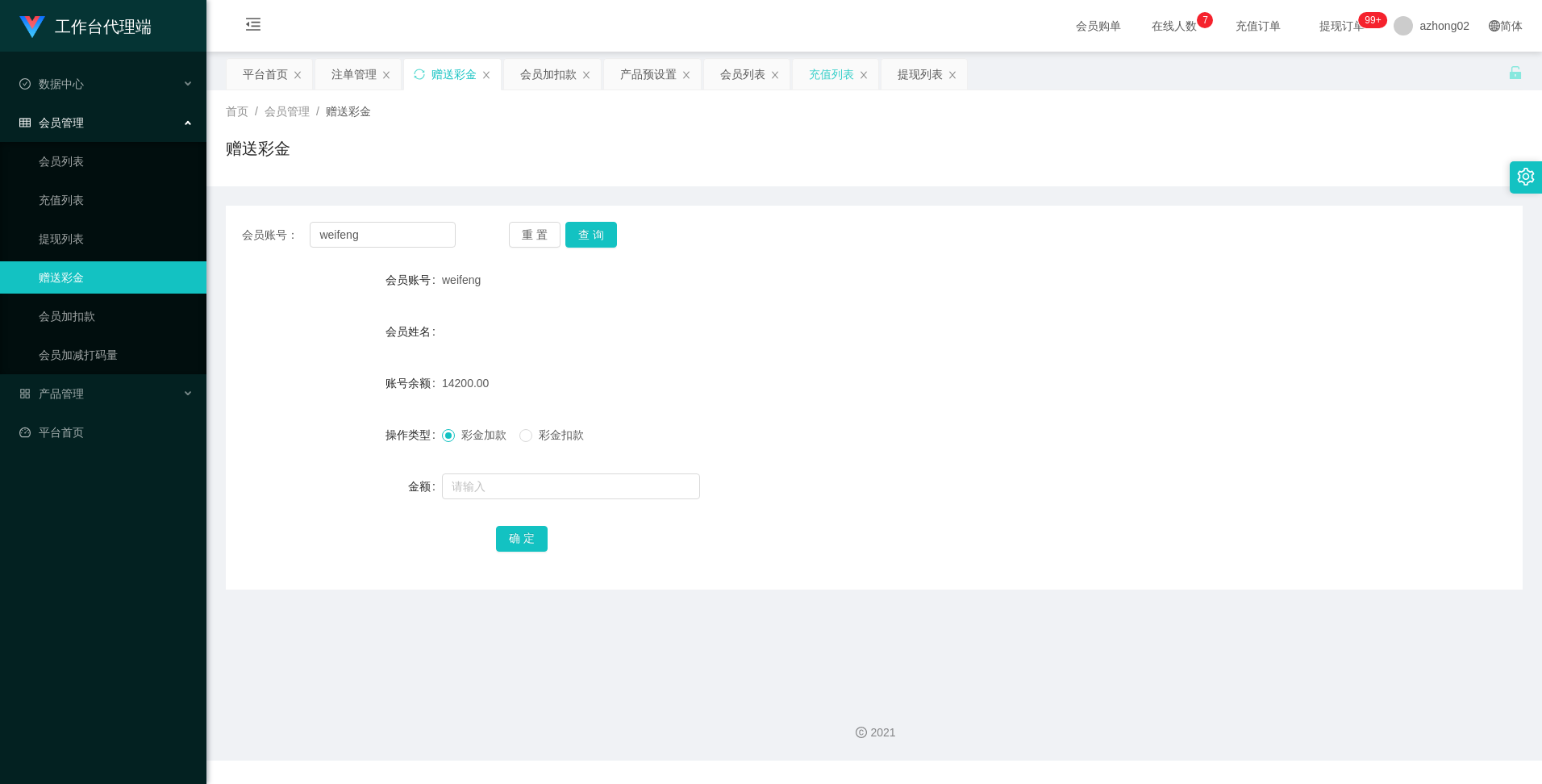
click at [834, 71] on div "充值列表" at bounding box center [832, 75] width 46 height 31
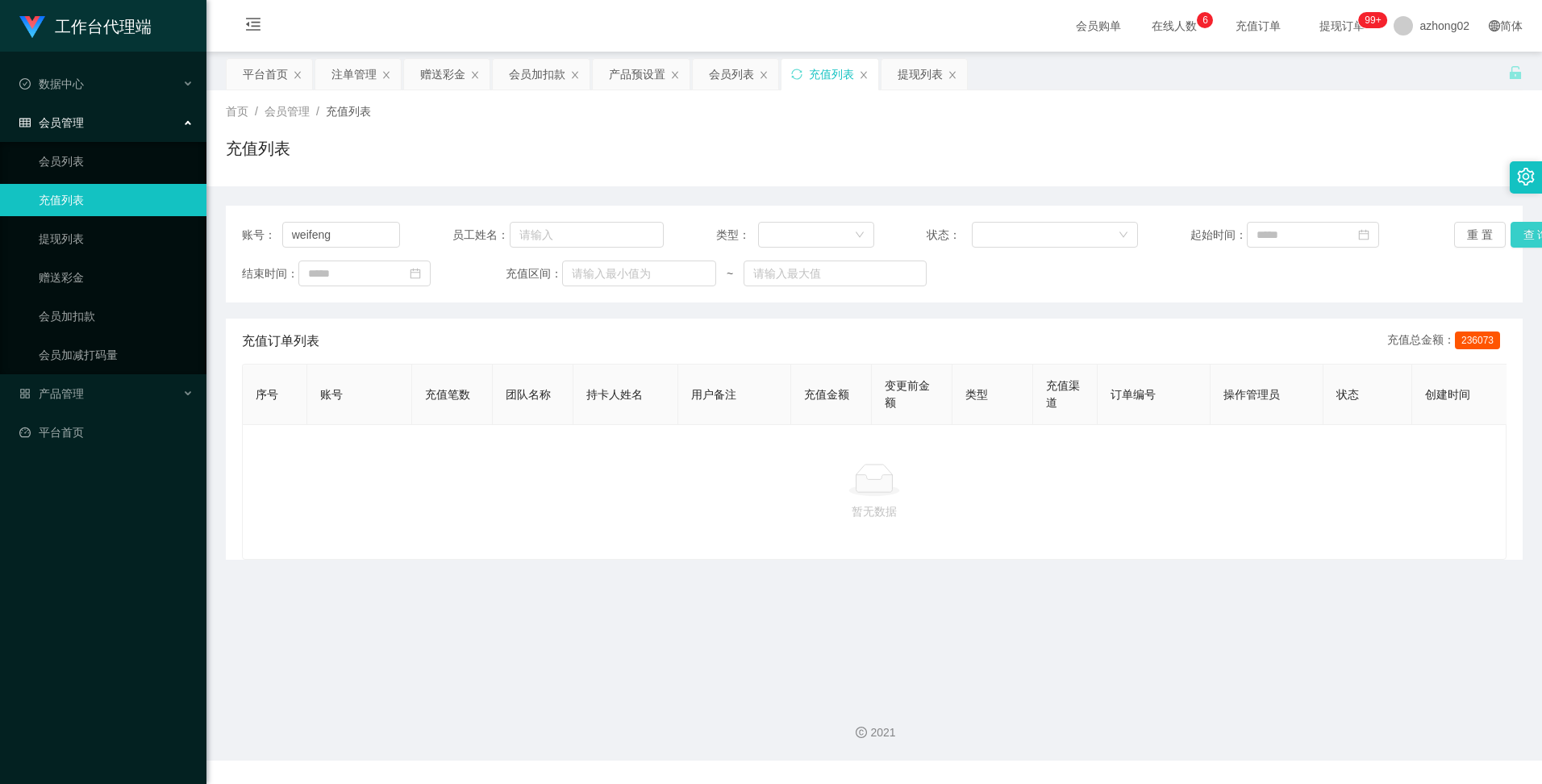
click at [1512, 230] on button "查 询" at bounding box center [1536, 234] width 52 height 25
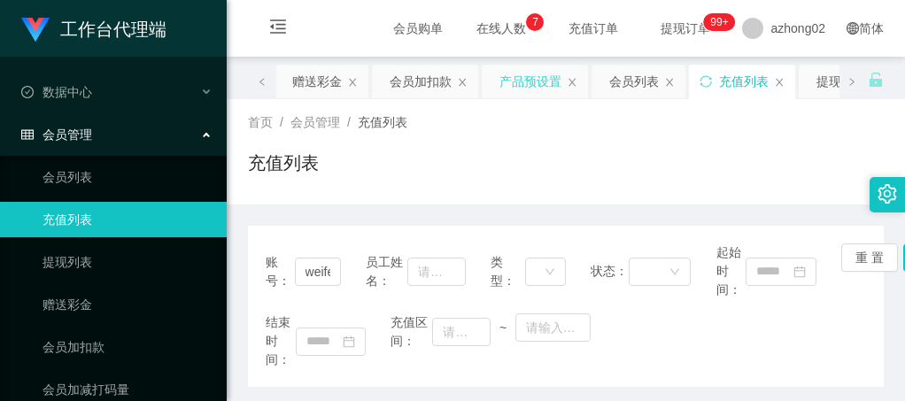
click at [539, 79] on div "产品预设置" at bounding box center [530, 82] width 62 height 34
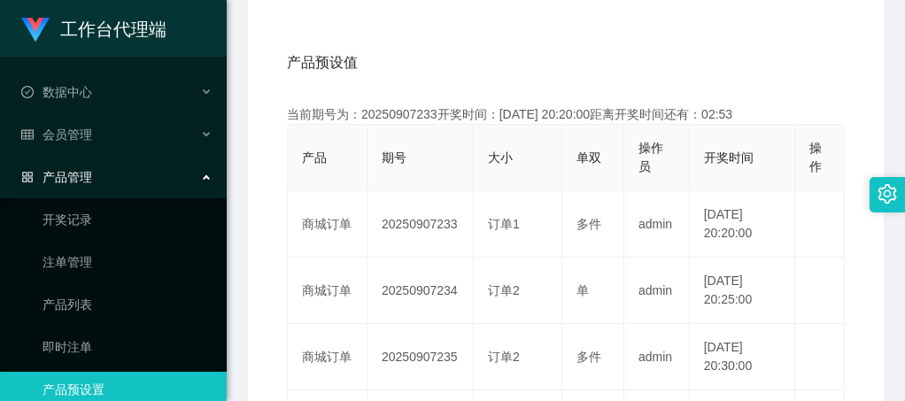
scroll to position [177, 0]
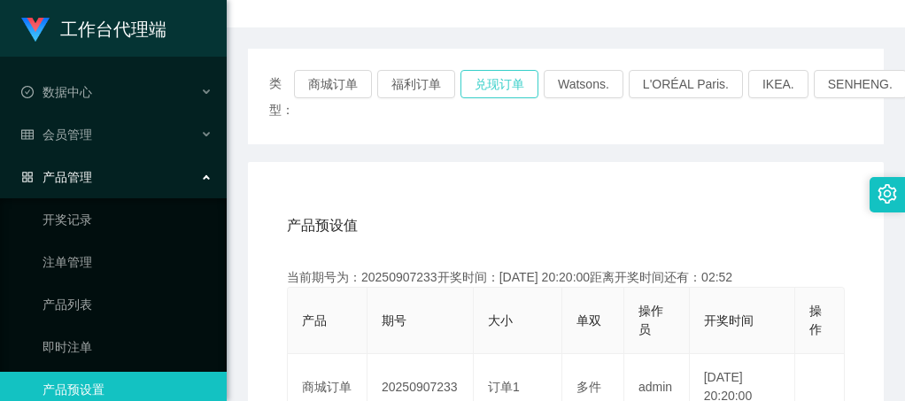
click at [494, 88] on button "兑现订单" at bounding box center [499, 84] width 78 height 28
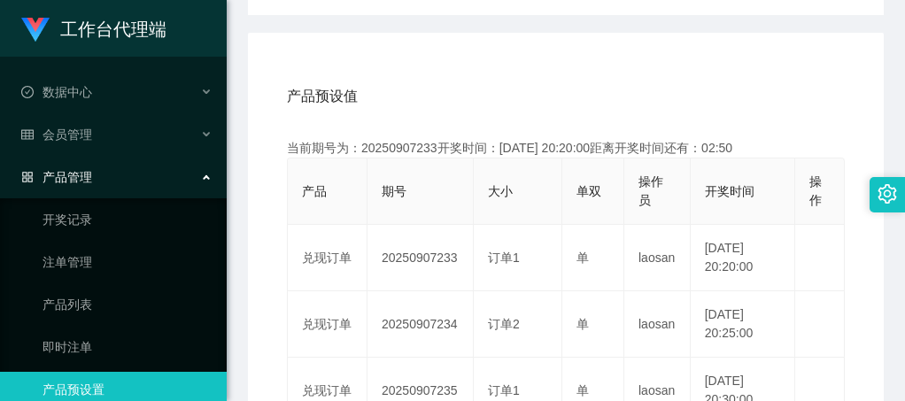
scroll to position [443, 0]
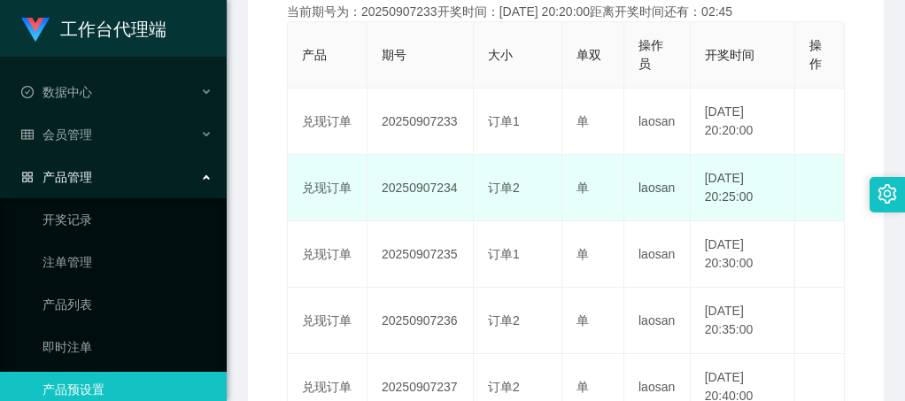
click at [412, 186] on td "20250907234" at bounding box center [420, 188] width 106 height 66
copy td "20250907234"
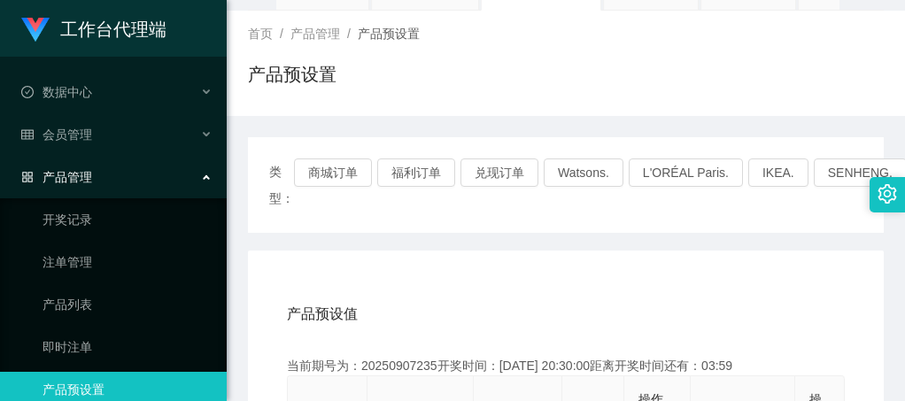
scroll to position [0, 0]
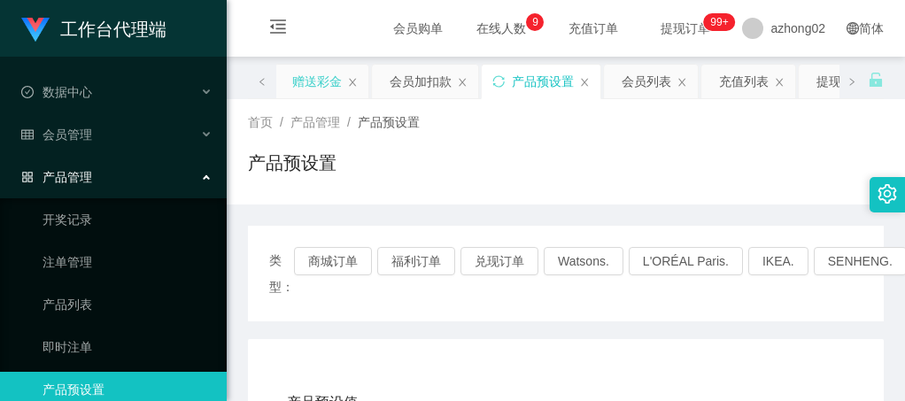
click at [333, 85] on div "赠送彩金" at bounding box center [317, 82] width 50 height 34
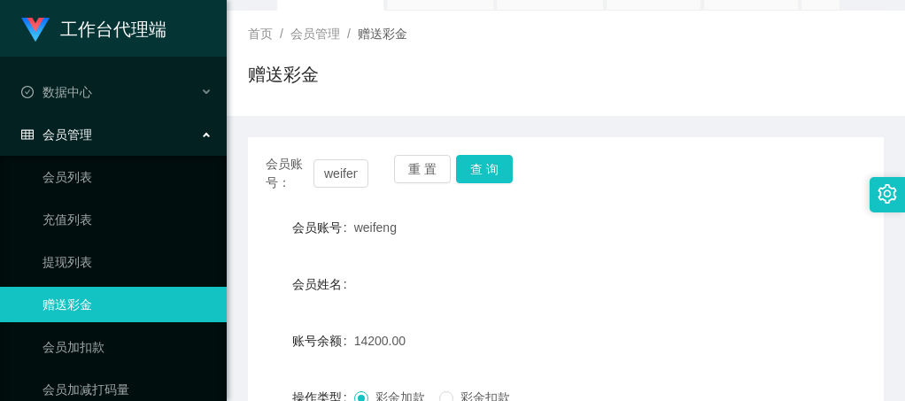
scroll to position [177, 0]
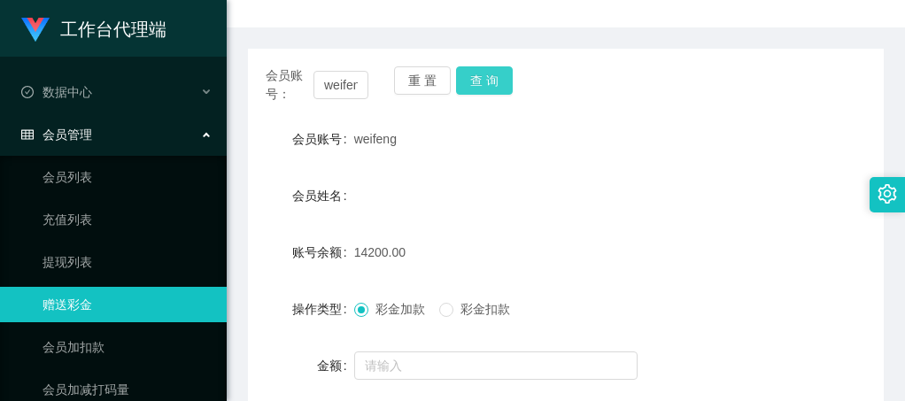
click at [487, 93] on button "查 询" at bounding box center [484, 80] width 57 height 28
click at [486, 85] on button "查 询" at bounding box center [484, 80] width 57 height 28
click at [649, 98] on div "会员账号： weifeng 重 置 查 询" at bounding box center [566, 84] width 636 height 37
click at [591, 70] on div "会员账号： weifeng 重 置 查 询" at bounding box center [566, 84] width 636 height 37
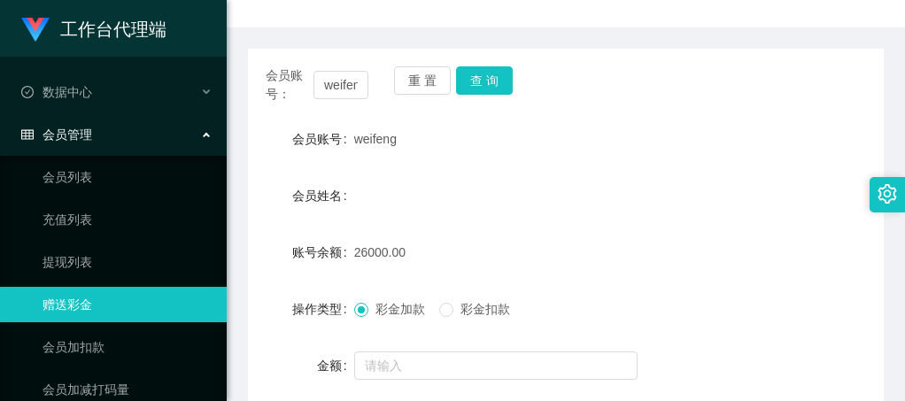
click at [543, 179] on form "会员账号 weifeng 会员姓名 账号余额 26000.00 操作类型 彩金加款 彩金扣款 金额 确 定" at bounding box center [566, 280] width 636 height 319
click at [585, 155] on div "weifeng" at bounding box center [539, 138] width 371 height 35
